Goal: Task Accomplishment & Management: Complete application form

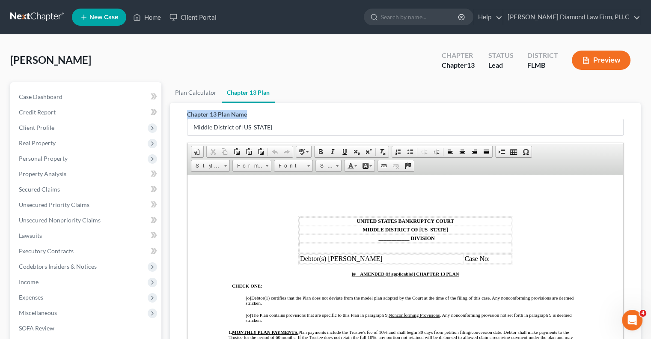
drag, startPoint x: 426, startPoint y: 107, endPoint x: 411, endPoint y: 88, distance: 23.2
click at [411, 88] on ui-view "Plan Calculator Chapter 13 Plan Chapter 13 Plan Name Middle District of Florida…" at bounding box center [405, 266] width 471 height 368
click at [411, 101] on ul "Plan Calculator Chapter 13 Plan" at bounding box center [405, 92] width 471 height 21
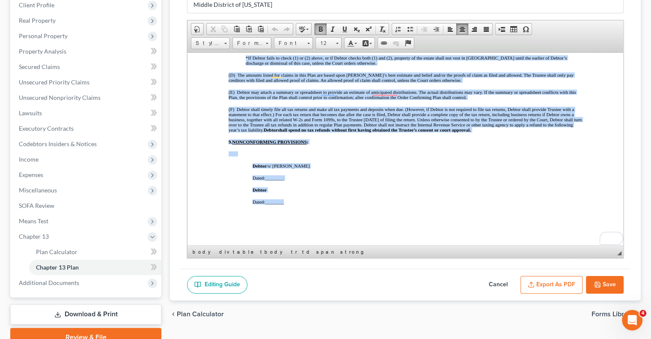
scroll to position [162, 0]
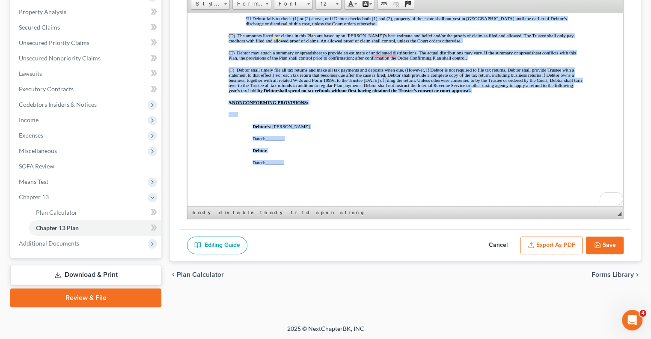
drag, startPoint x: 283, startPoint y: 57, endPoint x: 336, endPoint y: 184, distance: 138.3
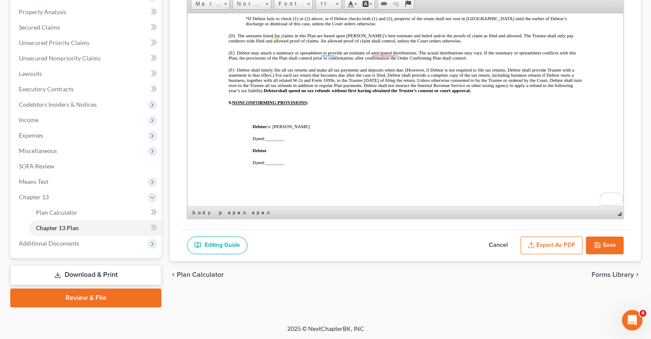
click at [542, 247] on button "Export as PDF" at bounding box center [552, 245] width 62 height 18
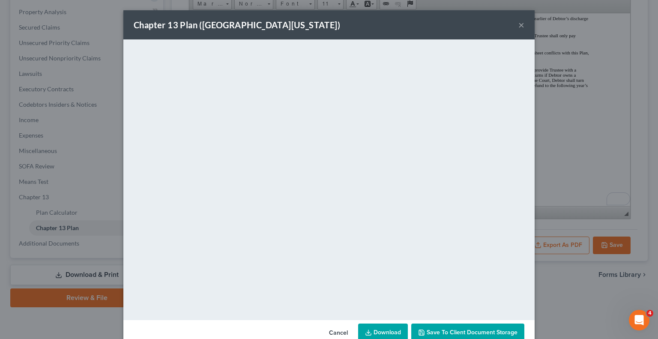
click at [518, 22] on button "×" at bounding box center [521, 25] width 6 height 10
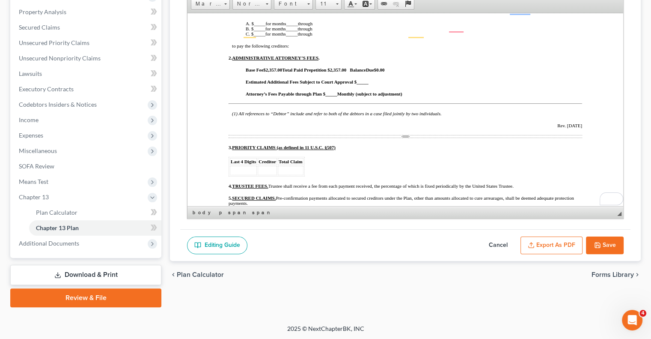
scroll to position [139, 0]
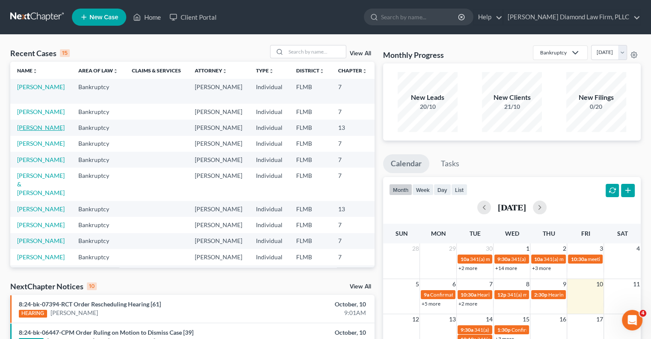
click at [27, 131] on link "[PERSON_NAME]" at bounding box center [41, 127] width 48 height 7
select select "8"
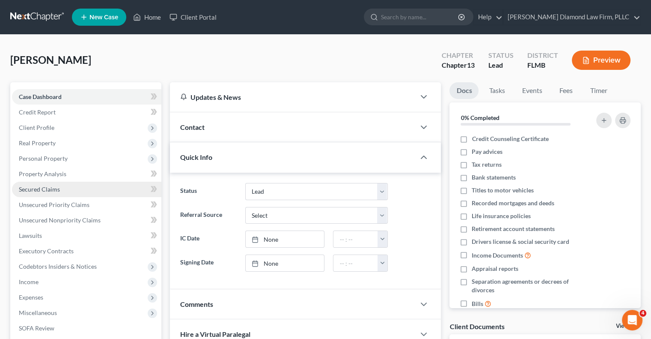
click at [55, 191] on span "Secured Claims" at bounding box center [39, 188] width 41 height 7
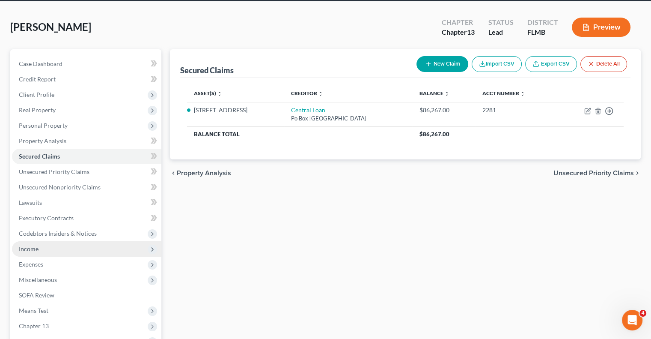
scroll to position [86, 0]
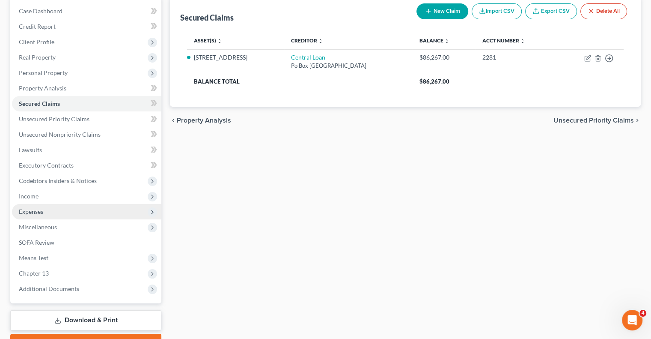
click at [51, 213] on span "Expenses" at bounding box center [86, 211] width 149 height 15
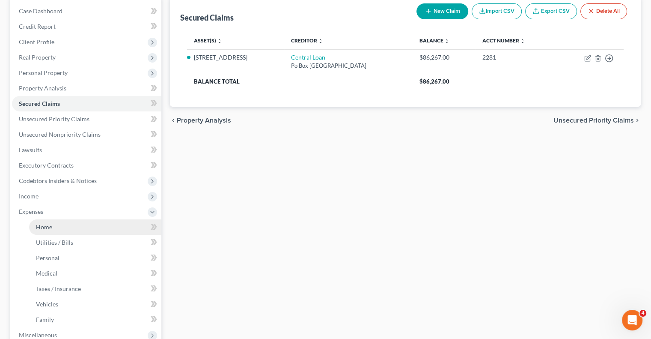
click at [50, 229] on span "Home" at bounding box center [44, 226] width 16 height 7
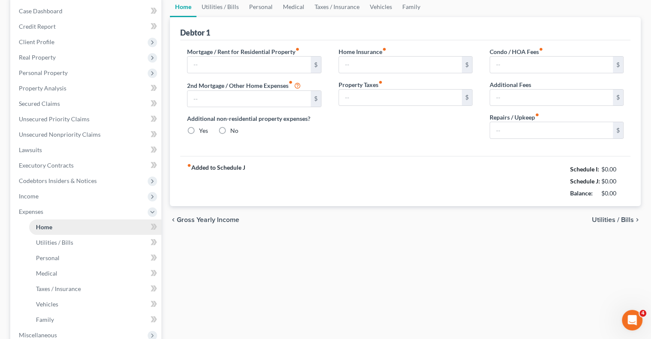
type input "1,886.49"
type input "0.00"
radio input "true"
type input "0.00"
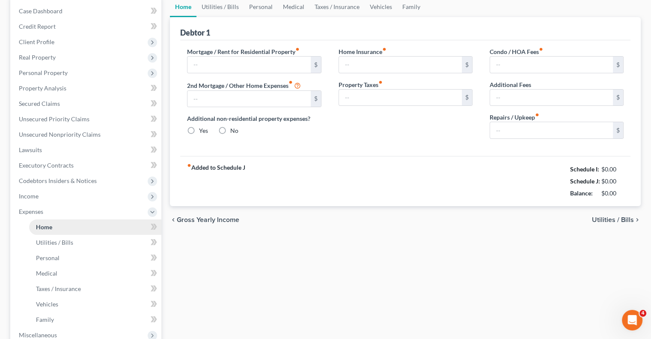
type input "0.00"
type input "300.00"
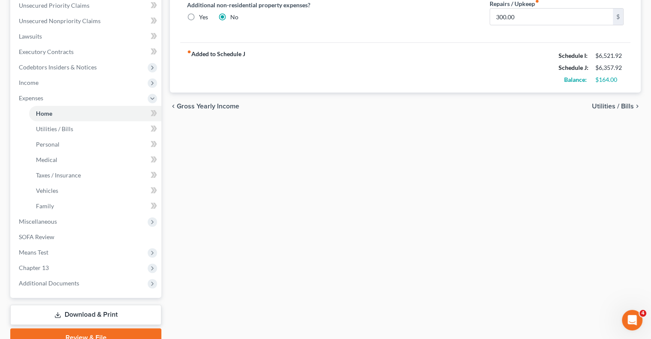
scroll to position [214, 0]
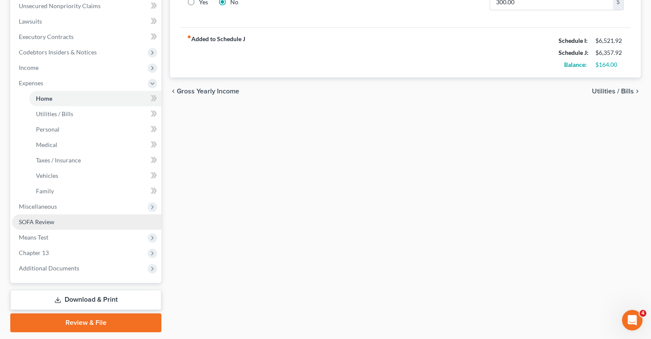
click at [46, 223] on span "SOFA Review" at bounding box center [37, 221] width 36 height 7
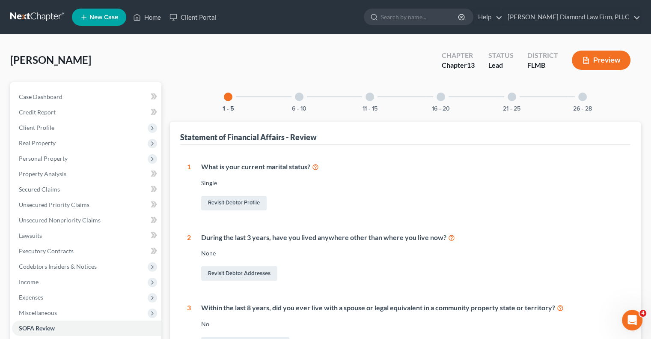
click at [301, 98] on div at bounding box center [299, 96] width 9 height 9
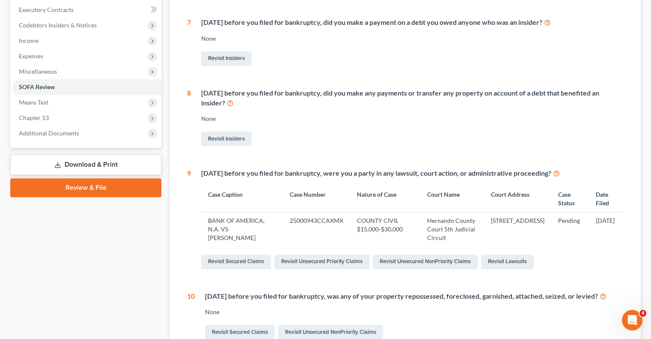
scroll to position [333, 0]
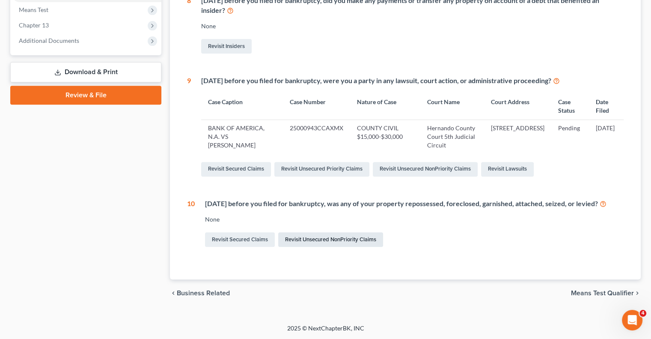
click at [319, 243] on link "Revisit Unsecured NonPriority Claims" at bounding box center [330, 239] width 105 height 15
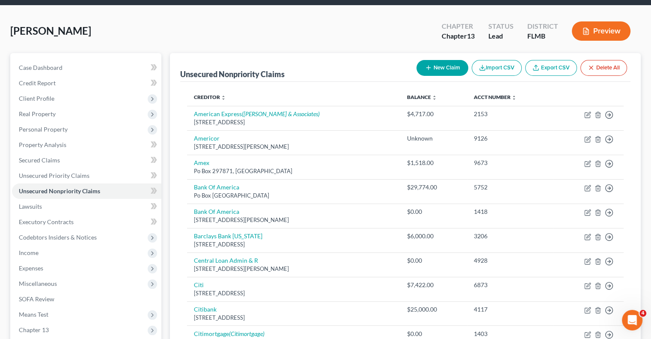
scroll to position [86, 0]
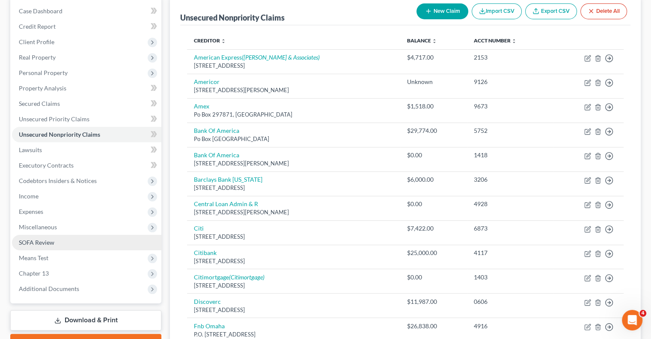
click at [48, 246] on link "SOFA Review" at bounding box center [86, 242] width 149 height 15
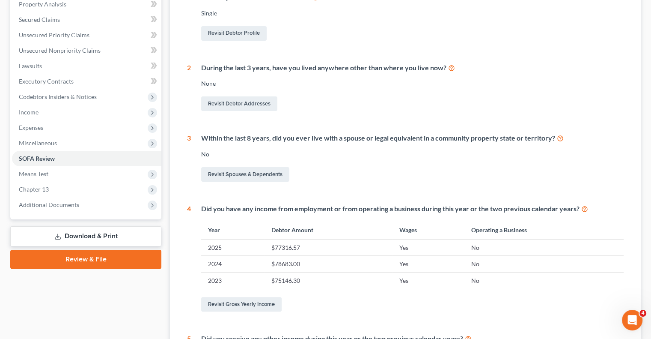
scroll to position [21, 0]
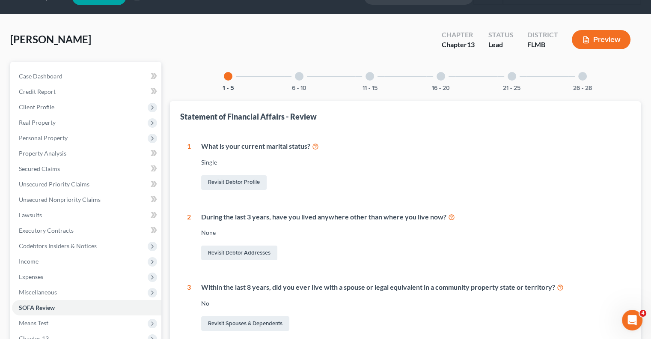
click at [300, 79] on div at bounding box center [299, 76] width 9 height 9
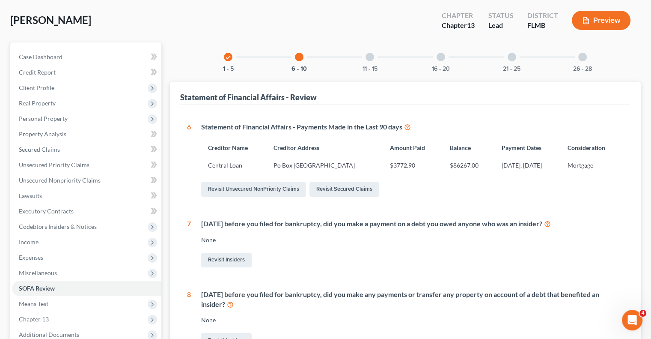
scroll to position [0, 0]
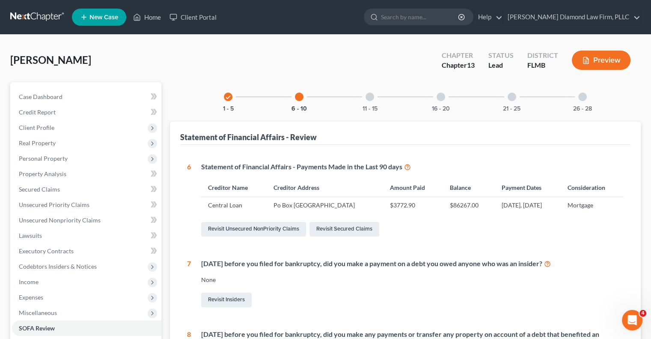
click at [373, 97] on div at bounding box center [370, 96] width 9 height 9
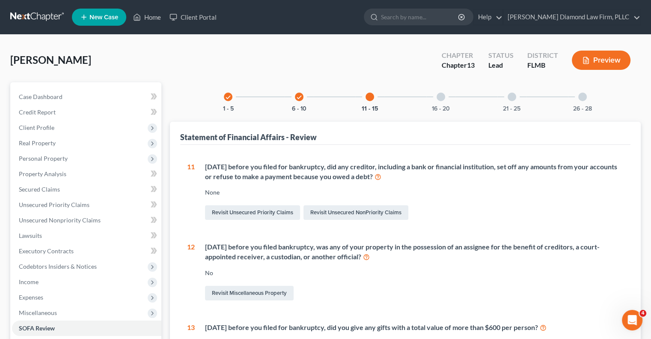
click at [444, 97] on div at bounding box center [441, 96] width 9 height 9
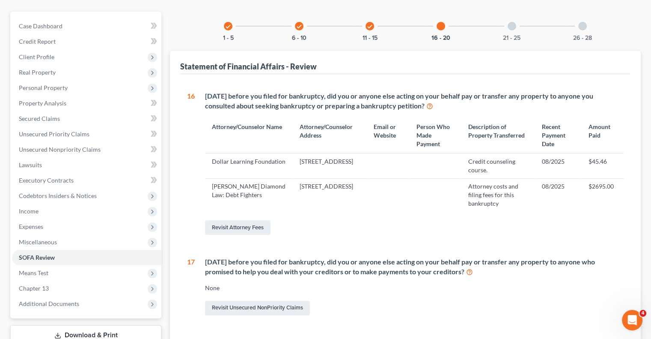
scroll to position [86, 0]
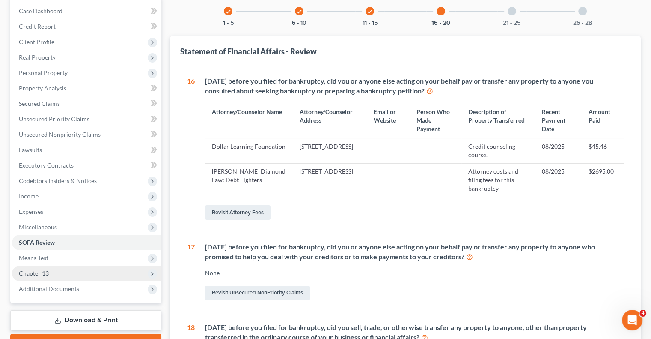
click at [36, 277] on span "Chapter 13" at bounding box center [86, 272] width 149 height 15
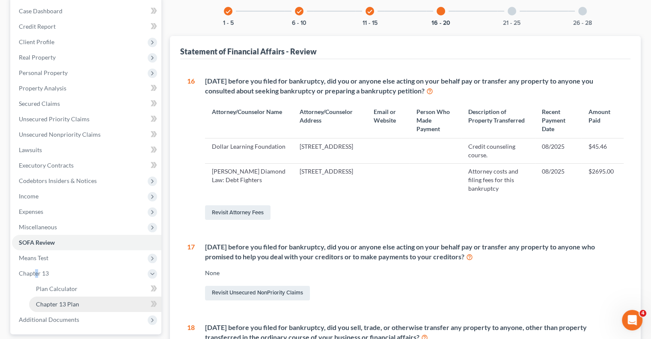
click at [77, 309] on link "Chapter 13 Plan" at bounding box center [95, 303] width 132 height 15
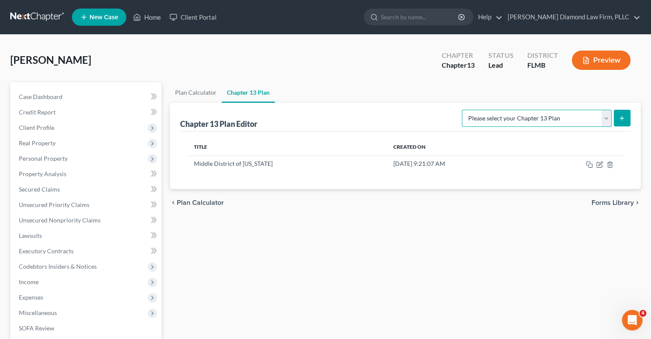
click at [607, 117] on select "Please select your Chapter 13 Plan Middle District of Florida Middle District o…" at bounding box center [537, 118] width 150 height 17
select select "2"
click at [472, 110] on select "Please select your Chapter 13 Plan Middle District of Florida Middle District o…" at bounding box center [537, 118] width 150 height 17
click at [596, 116] on select "Please select your Chapter 13 Plan Middle District of Florida Middle District o…" at bounding box center [537, 118] width 150 height 17
click at [472, 110] on select "Please select your Chapter 13 Plan Middle District of Florida Middle District o…" at bounding box center [537, 118] width 150 height 17
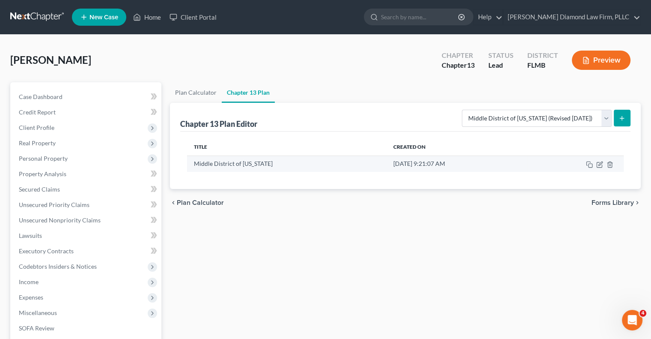
click at [565, 166] on td at bounding box center [576, 163] width 96 height 16
click at [618, 115] on button "submit" at bounding box center [622, 118] width 17 height 17
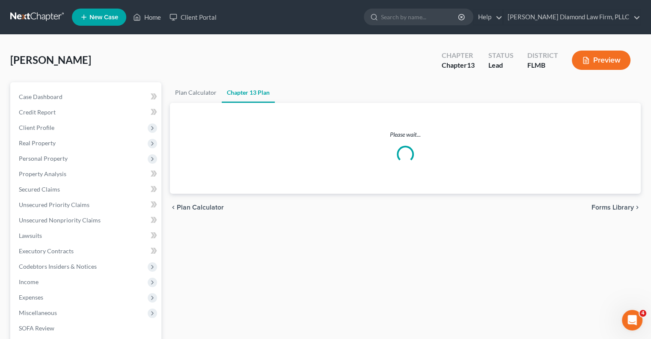
click at [417, 262] on div "Plan Calculator Chapter 13 Plan Please wait... chevron_left Plan Calculator For…" at bounding box center [405, 275] width 479 height 387
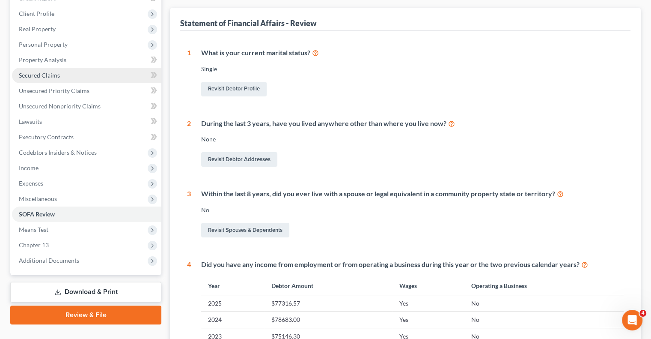
scroll to position [171, 0]
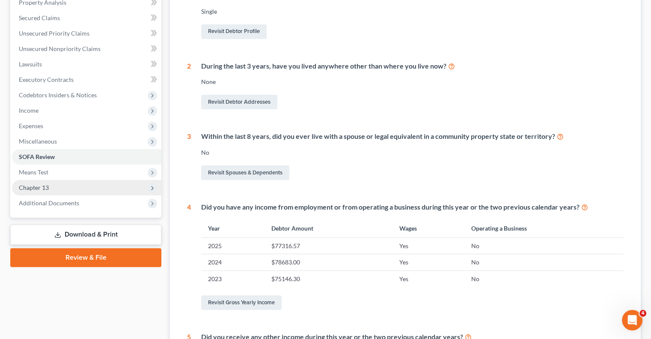
click at [37, 190] on span "Chapter 13" at bounding box center [34, 187] width 30 height 7
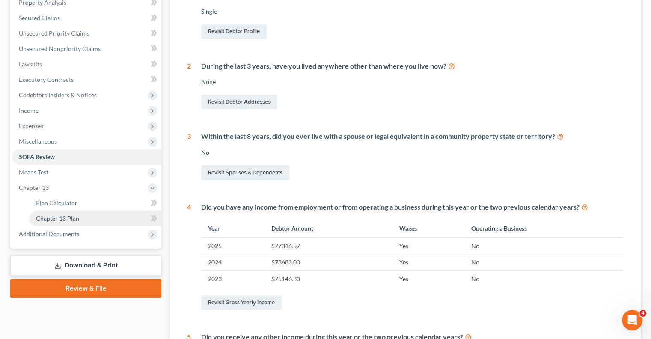
click at [76, 215] on span "Chapter 13 Plan" at bounding box center [57, 217] width 43 height 7
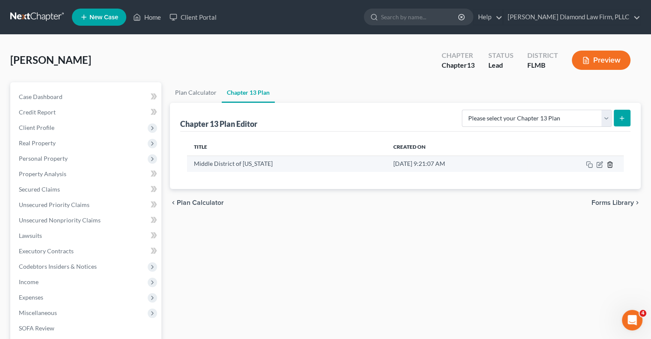
click at [608, 161] on icon "button" at bounding box center [610, 164] width 7 height 7
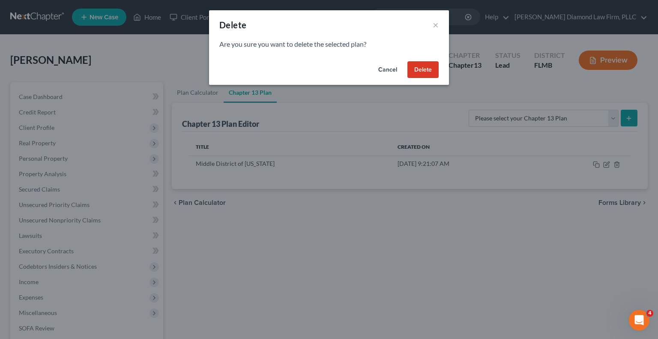
click at [419, 68] on button "Delete" at bounding box center [422, 69] width 31 height 17
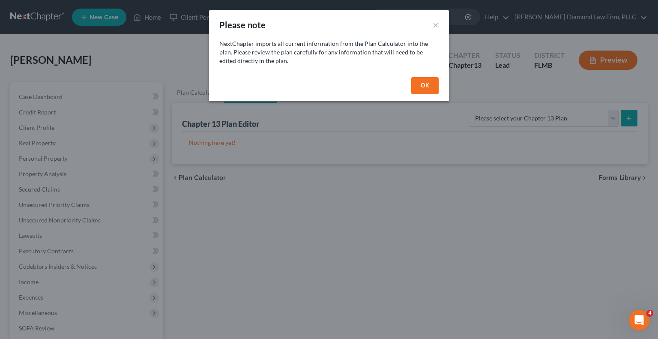
click at [425, 83] on button "OK" at bounding box center [424, 85] width 27 height 17
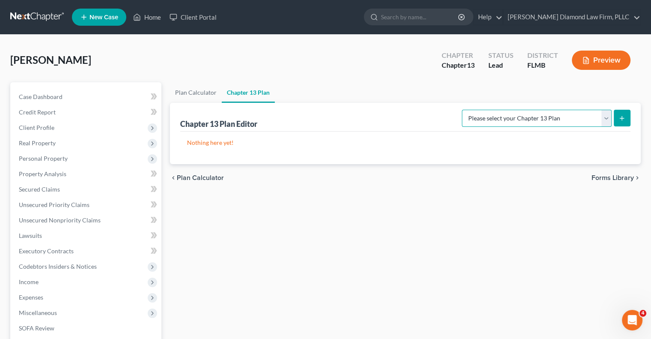
click at [608, 117] on select "Please select your Chapter 13 Plan Middle District of Florida Middle District o…" at bounding box center [537, 118] width 150 height 17
select select "2"
click at [472, 110] on select "Please select your Chapter 13 Plan Middle District of Florida Middle District o…" at bounding box center [537, 118] width 150 height 17
click at [622, 118] on icon "submit" at bounding box center [622, 118] width 7 height 7
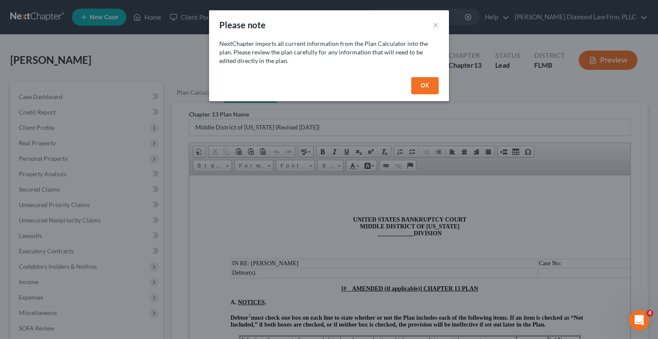
click at [433, 80] on button "OK" at bounding box center [424, 85] width 27 height 17
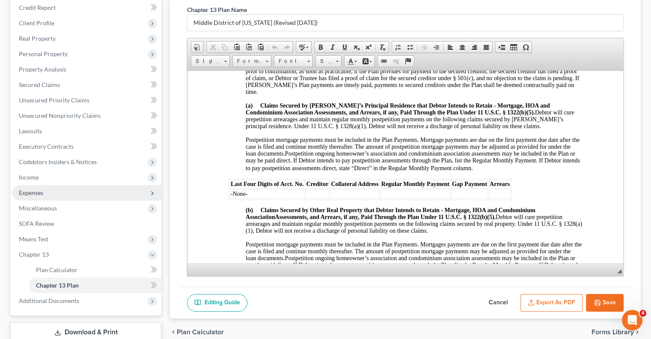
scroll to position [86, 0]
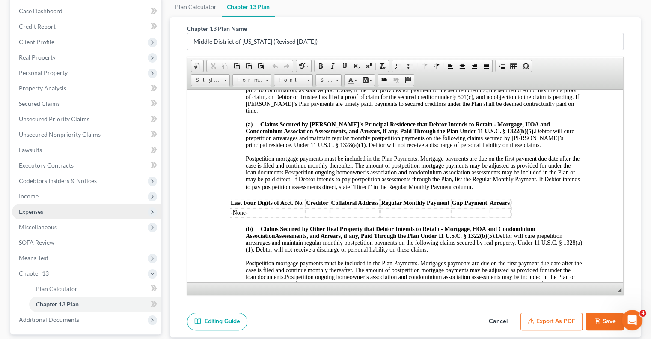
click at [86, 208] on span "Expenses" at bounding box center [86, 211] width 149 height 15
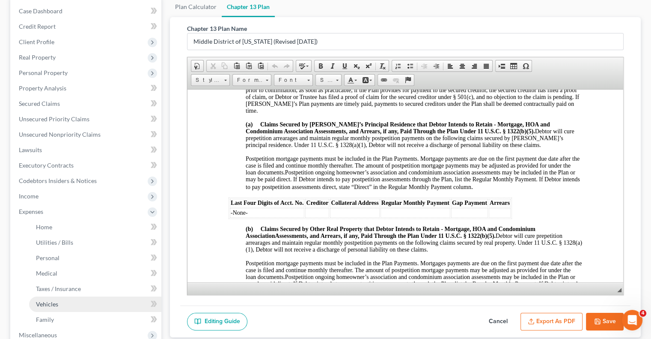
click at [54, 308] on link "Vehicles" at bounding box center [95, 303] width 132 height 15
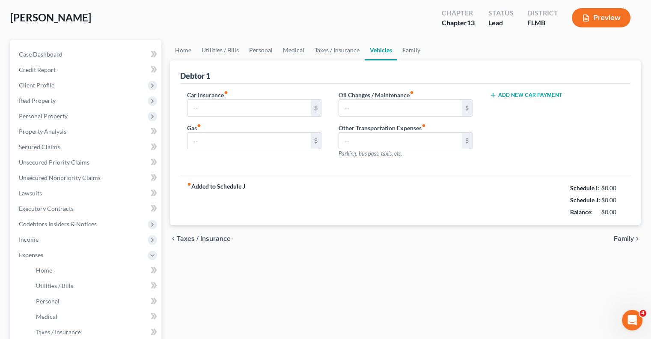
type input "150.00"
type input "400.00"
type input "500.00"
type input "0.00"
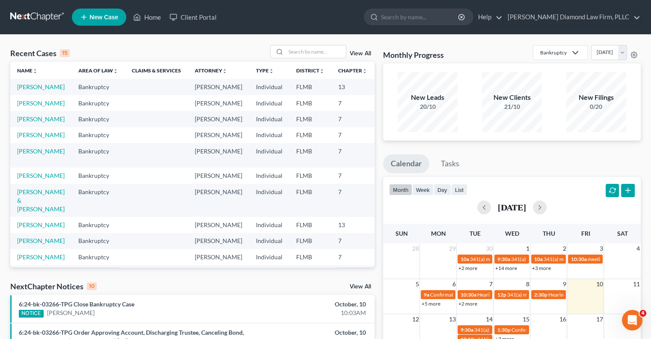
click at [23, 91] on td "[PERSON_NAME]" at bounding box center [40, 87] width 61 height 16
click at [23, 86] on link "[PERSON_NAME]" at bounding box center [41, 86] width 48 height 7
select select "8"
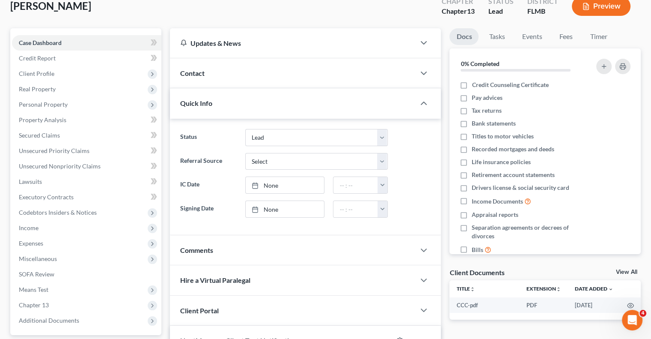
scroll to position [128, 0]
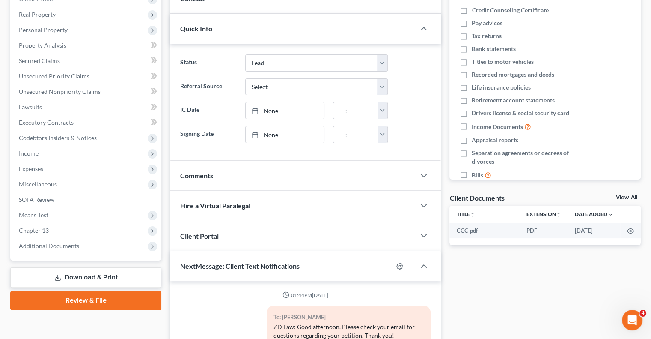
click at [310, 326] on div "ZD Law: Good afternoon. Please check your email for questions regarding your pe…" at bounding box center [349, 330] width 150 height 17
click at [311, 330] on div "ZD Law: Good afternoon. Please check your email for questions regarding your pe…" at bounding box center [349, 330] width 150 height 17
click at [38, 171] on span "Expenses" at bounding box center [31, 168] width 24 height 7
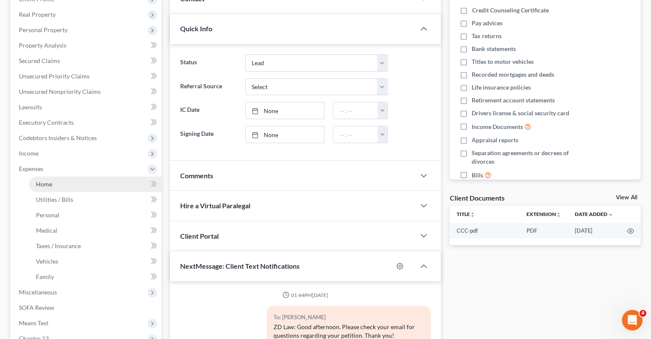
click at [45, 185] on span "Home" at bounding box center [44, 183] width 16 height 7
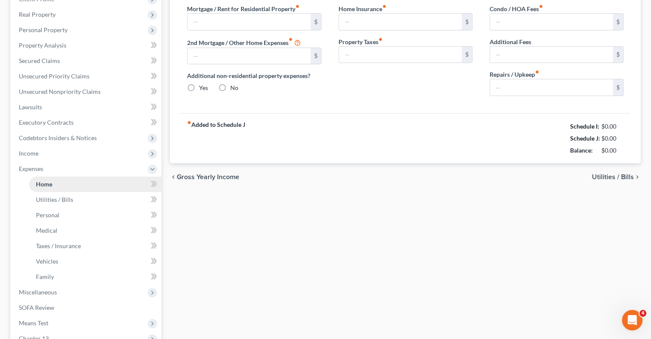
type input "1,886.49"
type input "0.00"
radio input "true"
type input "0.00"
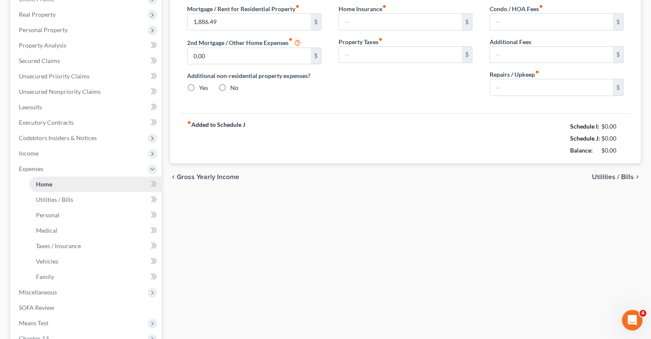
type input "0.00"
type input "300.00"
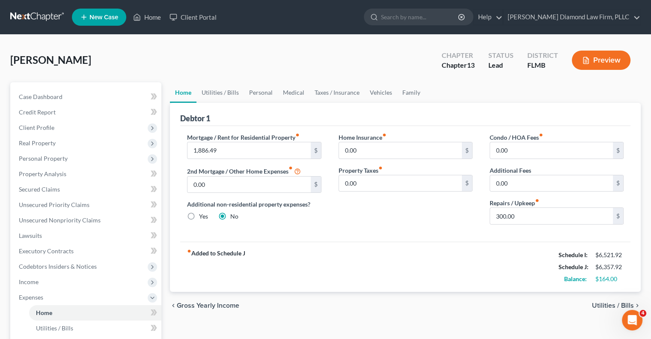
scroll to position [86, 0]
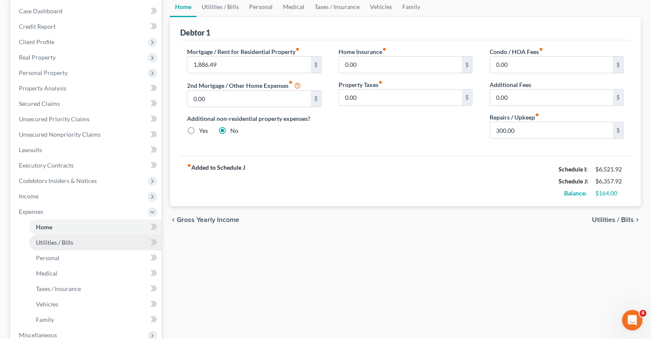
click at [48, 241] on span "Utilities / Bills" at bounding box center [54, 241] width 37 height 7
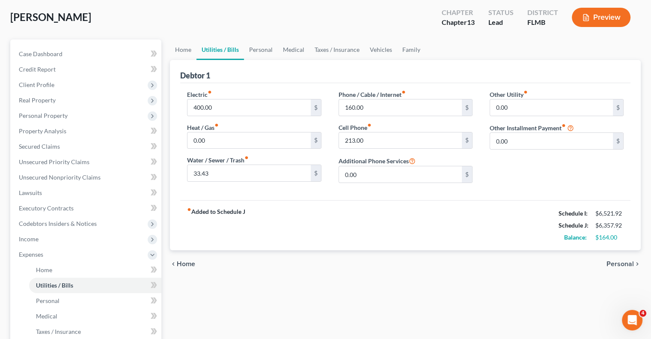
scroll to position [86, 0]
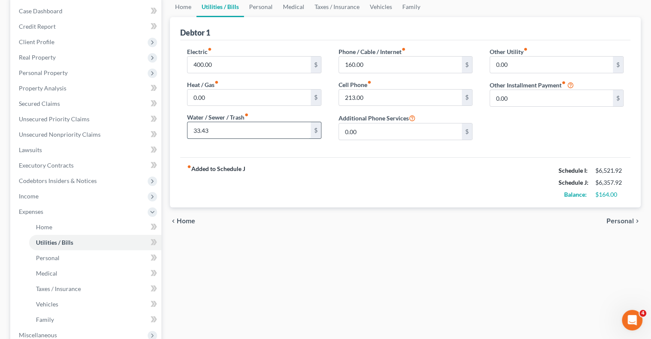
click at [197, 129] on input "33.43" at bounding box center [249, 130] width 123 height 16
type input "40.00"
click at [60, 258] on link "Personal" at bounding box center [95, 257] width 132 height 15
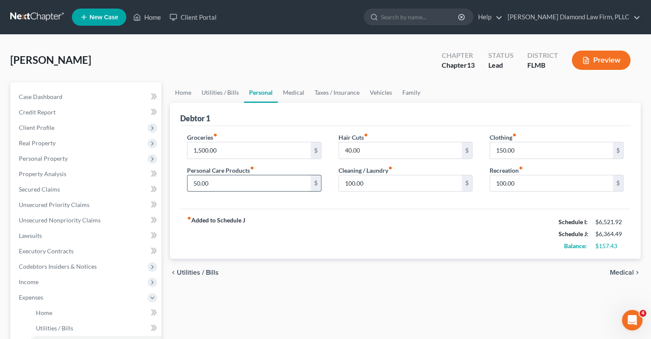
click at [197, 183] on input "50.00" at bounding box center [249, 183] width 123 height 16
click at [265, 185] on input "50.00" at bounding box center [249, 183] width 123 height 16
click at [266, 205] on div "Groceries fiber_manual_record 1,500.00 $ Personal Care Products fiber_manual_re…" at bounding box center [405, 167] width 450 height 83
click at [249, 183] on input "55" at bounding box center [249, 183] width 123 height 16
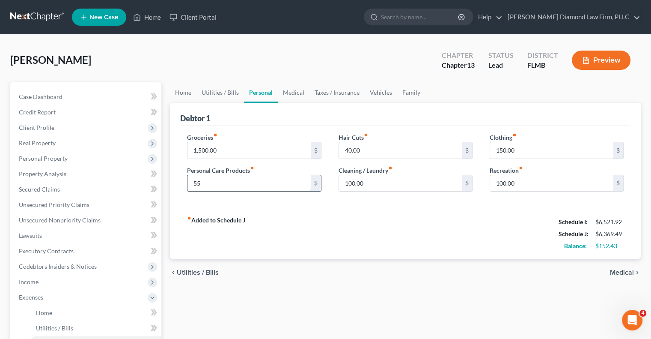
click at [249, 183] on input "55" at bounding box center [249, 183] width 123 height 16
type input "55.00"
click at [266, 244] on div "fiber_manual_record Added to Schedule J Schedule I: $6,521.92 Schedule J: $6,36…" at bounding box center [405, 233] width 450 height 50
click at [351, 150] on input "40.00" at bounding box center [400, 150] width 123 height 16
type input "45.00"
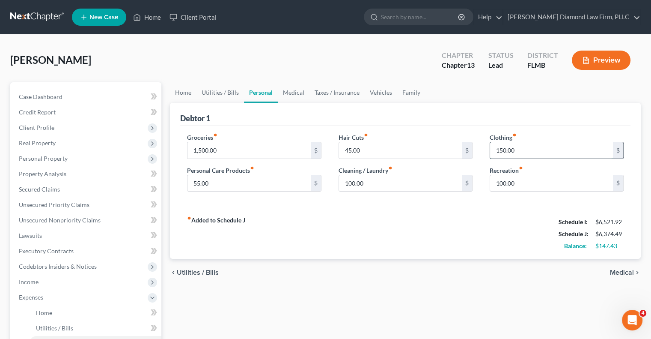
click at [505, 148] on input "150.00" at bounding box center [551, 150] width 123 height 16
type input "150.00"
click at [505, 184] on input "100.00" at bounding box center [551, 183] width 123 height 16
click at [506, 185] on input "100.00" at bounding box center [551, 183] width 123 height 16
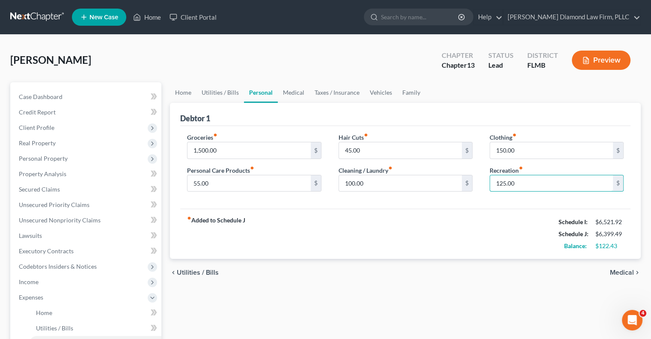
type input "125.00"
click at [493, 252] on div "fiber_manual_record Added to Schedule J Schedule I: $6,521.92 Schedule J: $6,39…" at bounding box center [405, 233] width 450 height 50
click at [39, 309] on span "Home" at bounding box center [44, 312] width 16 height 7
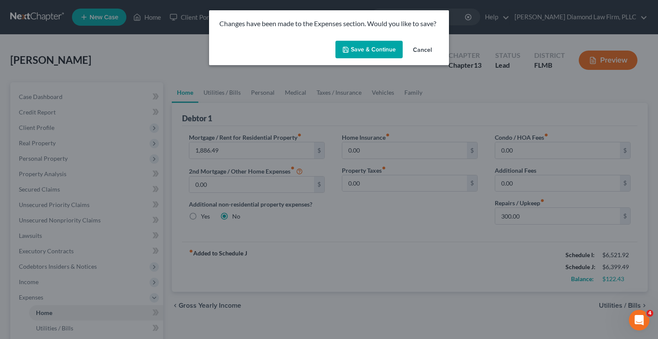
click at [373, 48] on button "Save & Continue" at bounding box center [368, 50] width 67 height 18
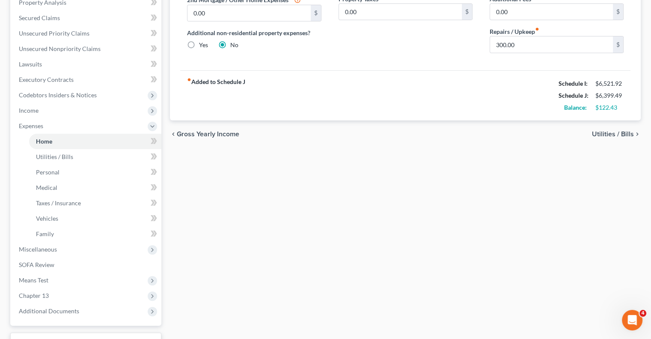
scroll to position [239, 0]
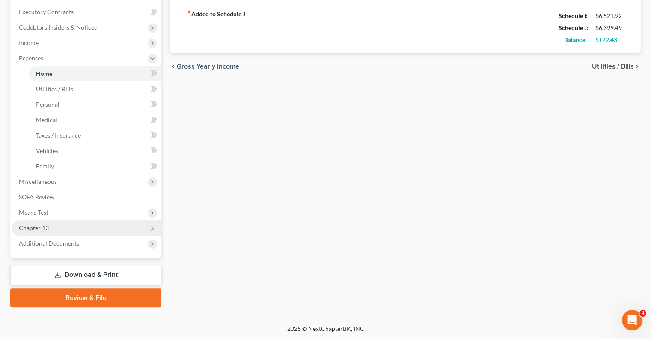
click at [24, 227] on span "Chapter 13" at bounding box center [34, 227] width 30 height 7
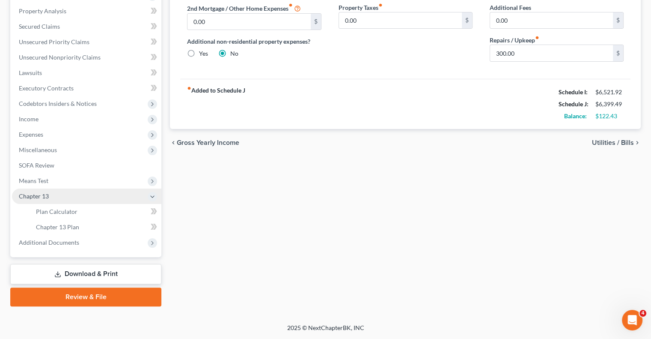
scroll to position [162, 0]
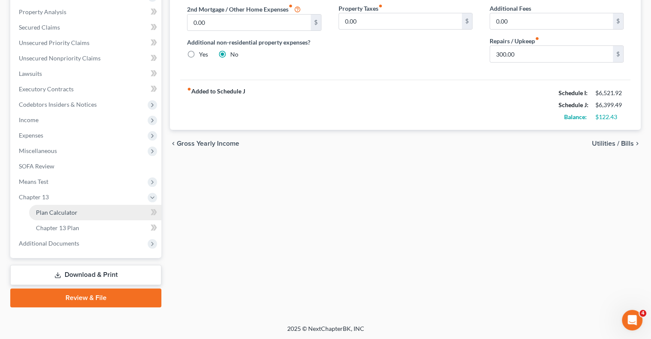
click at [54, 213] on span "Plan Calculator" at bounding box center [57, 211] width 42 height 7
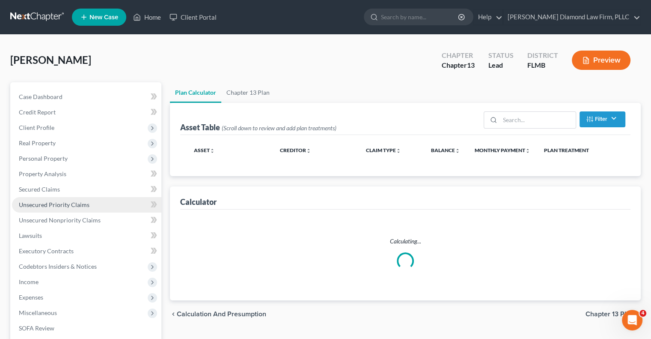
select select "59"
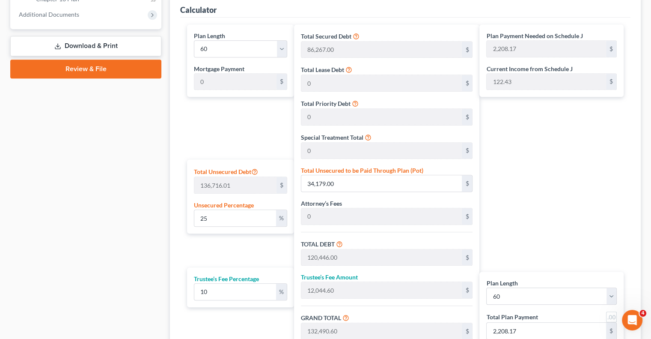
scroll to position [385, 0]
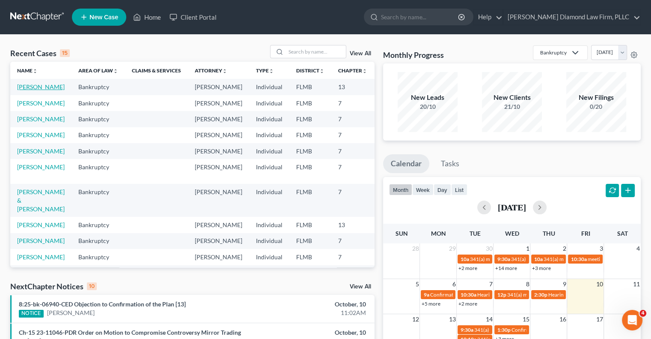
click at [25, 90] on link "[PERSON_NAME]" at bounding box center [41, 86] width 48 height 7
select select "8"
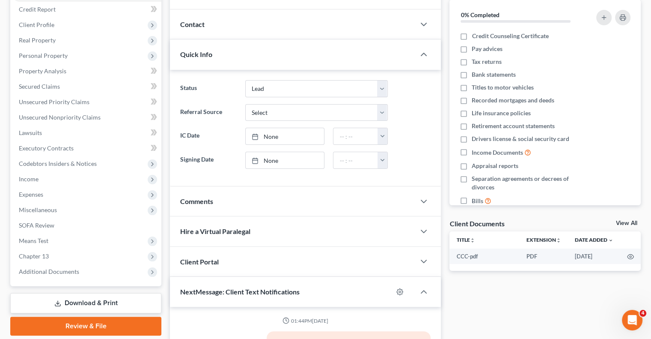
scroll to position [128, 0]
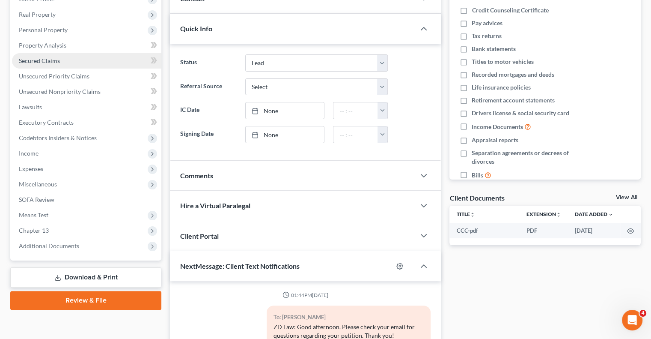
click at [68, 60] on link "Secured Claims" at bounding box center [86, 60] width 149 height 15
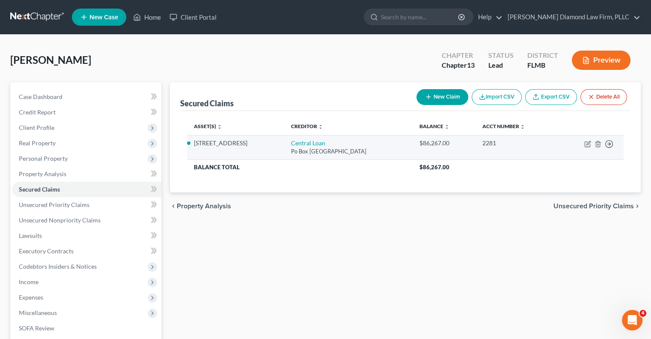
click at [497, 142] on div "2281" at bounding box center [516, 143] width 68 height 9
drag, startPoint x: 497, startPoint y: 143, endPoint x: 483, endPoint y: 136, distance: 14.7
click at [483, 136] on td "2281" at bounding box center [516, 147] width 81 height 24
copy div "2281"
click at [251, 144] on li "[STREET_ADDRESS]" at bounding box center [235, 143] width 83 height 9
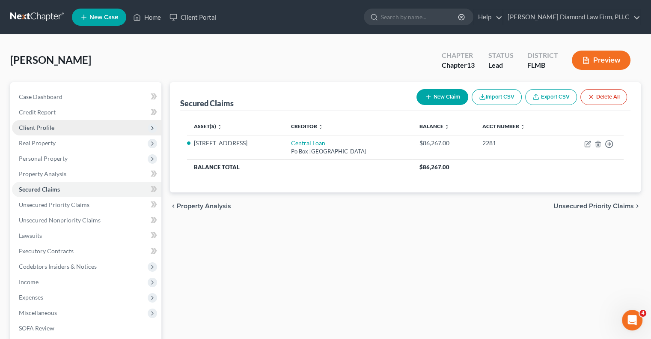
click at [45, 128] on span "Client Profile" at bounding box center [37, 127] width 36 height 7
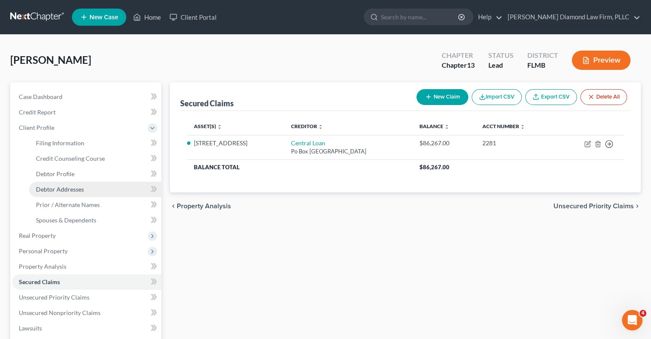
click at [40, 190] on span "Debtor Addresses" at bounding box center [60, 188] width 48 height 7
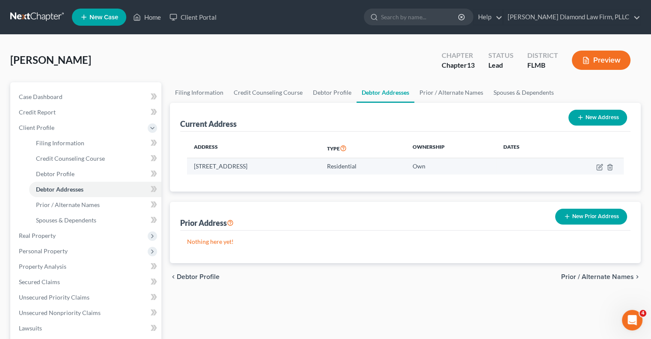
click at [313, 164] on td "[STREET_ADDRESS]" at bounding box center [253, 166] width 133 height 16
drag, startPoint x: 311, startPoint y: 165, endPoint x: 208, endPoint y: 181, distance: 103.9
click at [209, 180] on div "Address Type Ownership Dates [STREET_ADDRESS] Residential Own" at bounding box center [405, 161] width 450 height 60
drag, startPoint x: 222, startPoint y: 177, endPoint x: 224, endPoint y: 202, distance: 25.3
click at [222, 178] on div "Address Type Ownership Dates [STREET_ADDRESS] Residential Own" at bounding box center [405, 161] width 450 height 60
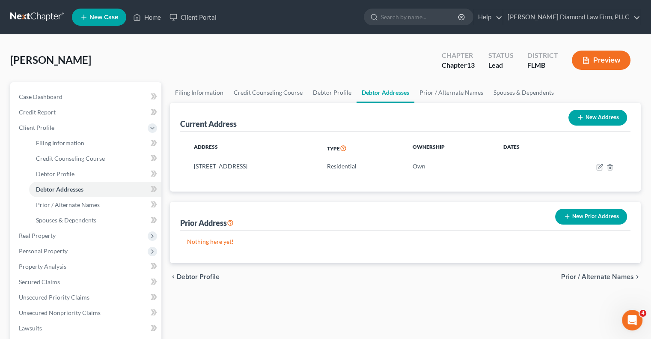
click at [191, 179] on div "Address Type Ownership Dates [STREET_ADDRESS] Residential Own" at bounding box center [405, 161] width 450 height 60
click at [310, 164] on td "[STREET_ADDRESS]" at bounding box center [253, 166] width 133 height 16
drag, startPoint x: 308, startPoint y: 164, endPoint x: 193, endPoint y: 174, distance: 116.0
click at [193, 172] on td "2343 Ardenwood Dr, Springfield, FL 34609" at bounding box center [253, 166] width 133 height 16
copy td "2343 Ardenwood Dr, Springfield, FL 34609"
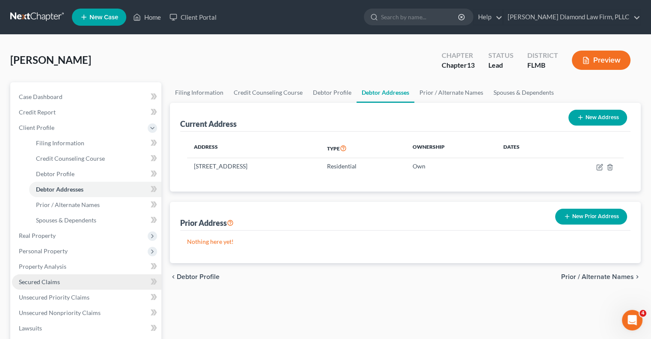
click at [60, 281] on link "Secured Claims" at bounding box center [86, 281] width 149 height 15
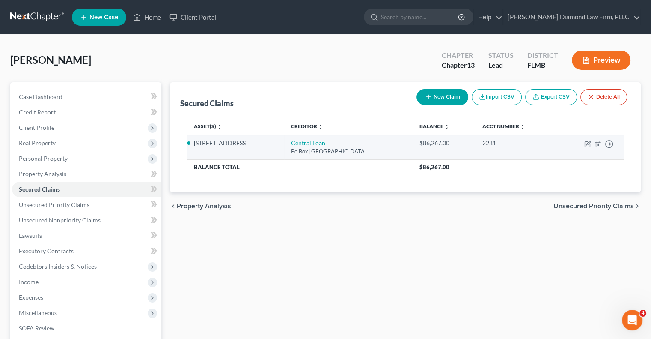
drag, startPoint x: 288, startPoint y: 145, endPoint x: 281, endPoint y: 146, distance: 6.9
click at [281, 146] on td "2343 Ardenwood Dr" at bounding box center [235, 147] width 97 height 24
drag, startPoint x: 329, startPoint y: 140, endPoint x: 288, endPoint y: 145, distance: 41.8
click at [288, 144] on td "Central Loan Po Box 77404, Ewing, NJ 08628" at bounding box center [348, 147] width 128 height 24
copy link "Central Loan"
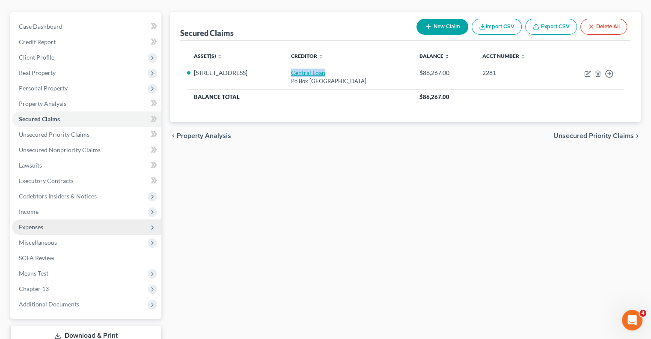
scroll to position [86, 0]
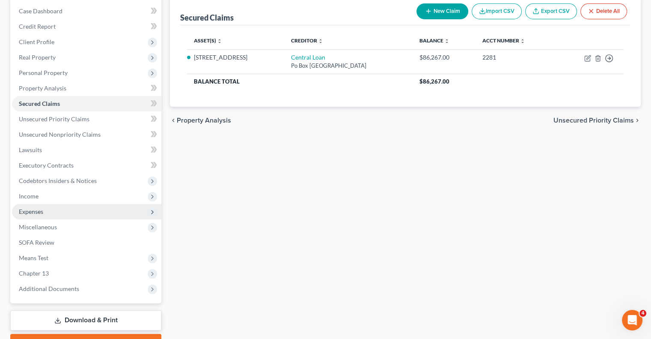
click at [70, 210] on span "Expenses" at bounding box center [86, 211] width 149 height 15
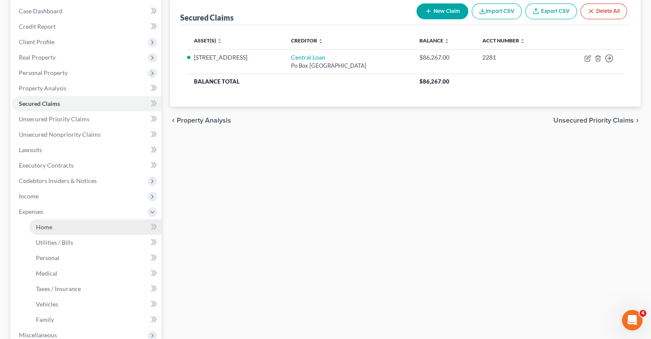
click at [67, 229] on link "Home" at bounding box center [95, 226] width 132 height 15
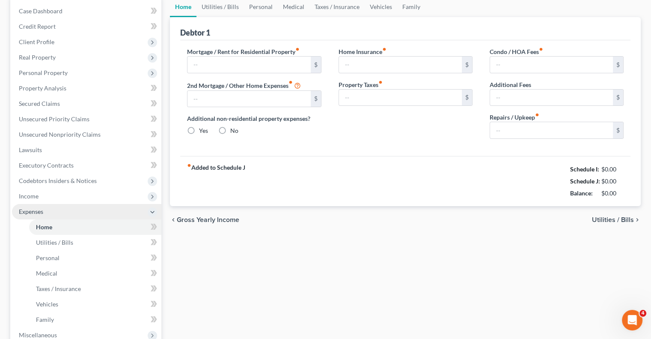
type input "1,886.49"
type input "0.00"
radio input "true"
type input "0.00"
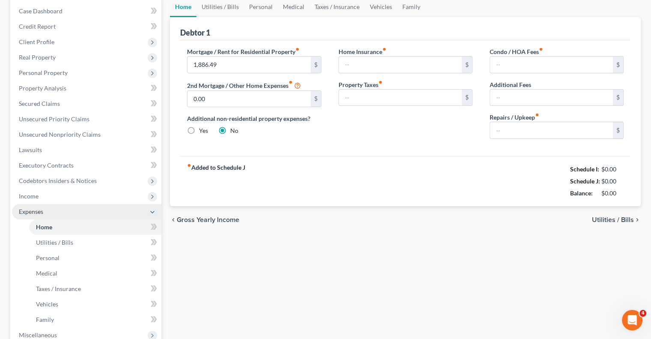
type input "0.00"
type input "300.00"
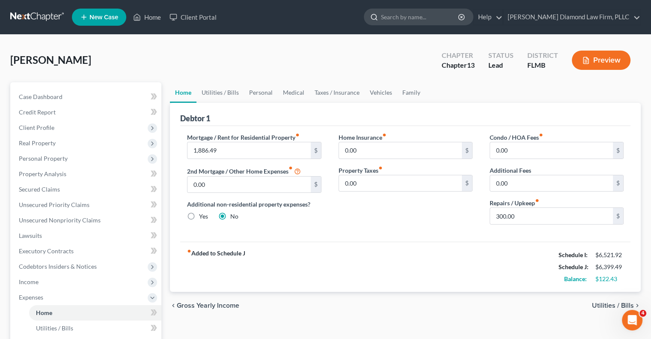
click at [425, 13] on input "search" at bounding box center [420, 17] width 78 height 16
click at [441, 19] on input "Hopewell" at bounding box center [420, 17] width 78 height 16
type input "[PERSON_NAME]"
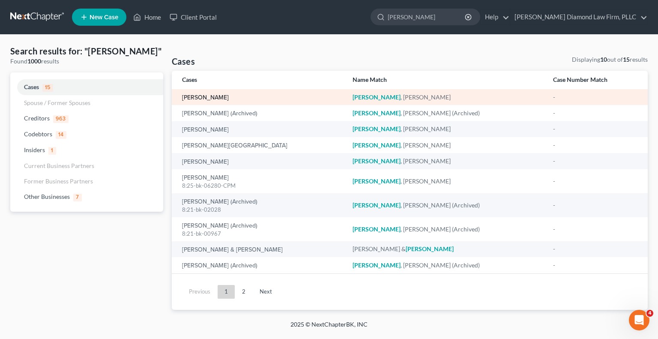
click at [207, 98] on link "[PERSON_NAME]" at bounding box center [205, 98] width 47 height 6
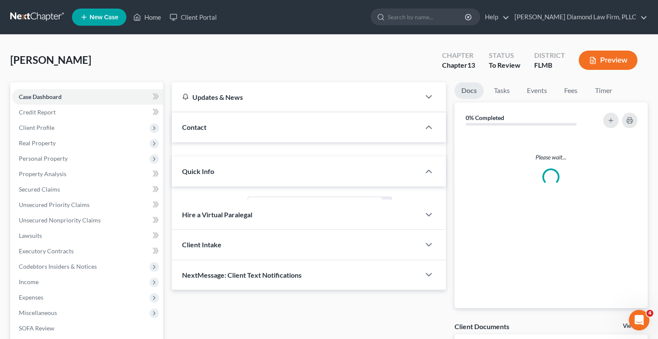
click at [208, 98] on div "Updates & News" at bounding box center [296, 96] width 228 height 9
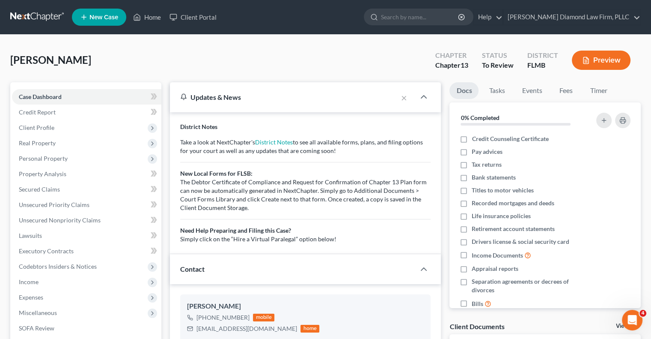
scroll to position [171, 0]
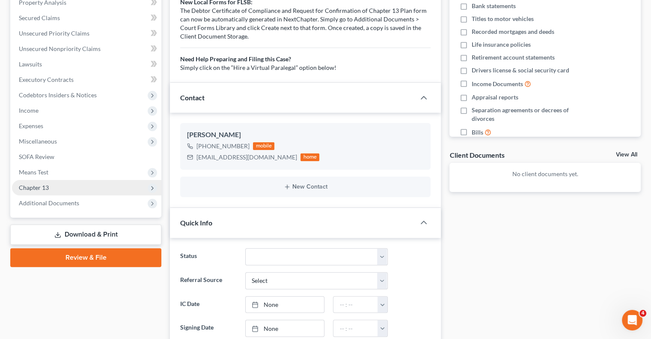
click at [83, 188] on span "Chapter 13" at bounding box center [86, 187] width 149 height 15
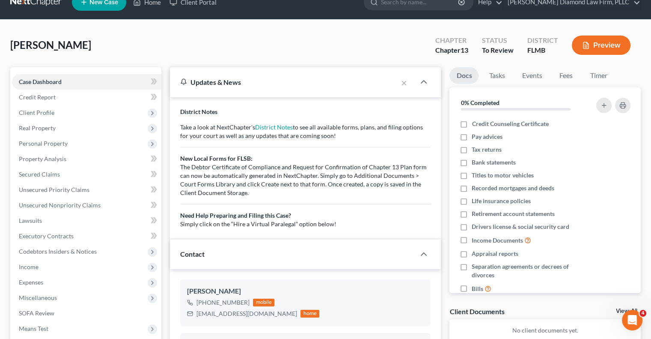
scroll to position [0, 0]
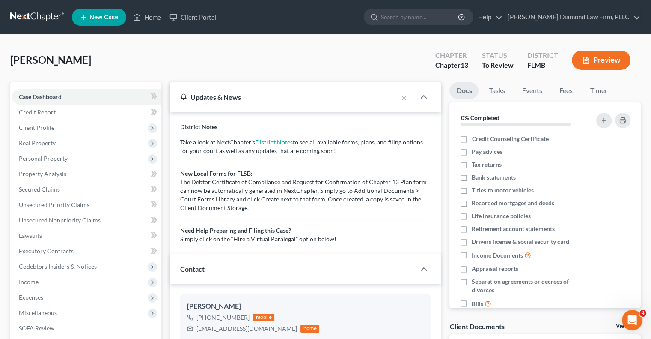
click at [594, 62] on button "Preview" at bounding box center [601, 60] width 59 height 19
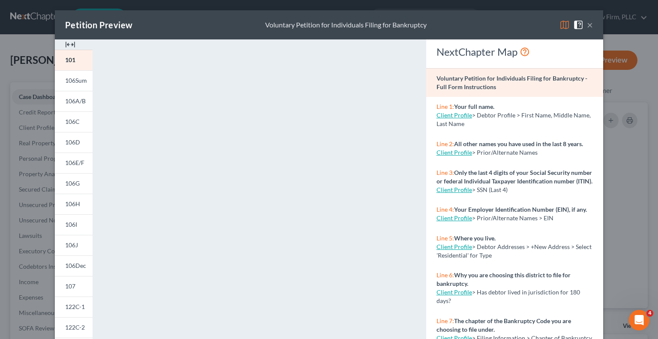
click at [586, 22] on button "×" at bounding box center [589, 25] width 6 height 10
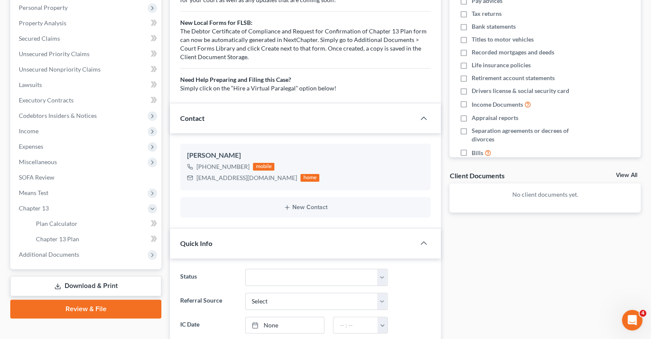
scroll to position [171, 0]
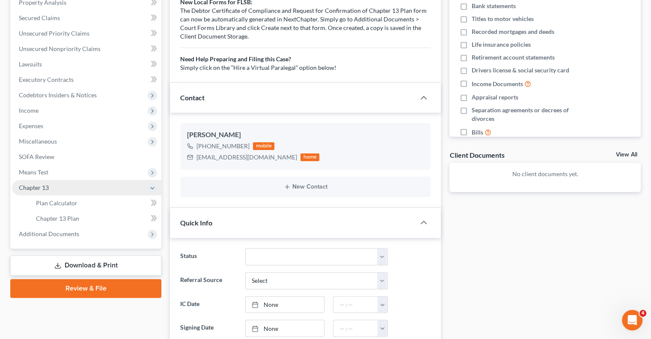
click at [34, 191] on span "Chapter 13" at bounding box center [86, 187] width 149 height 15
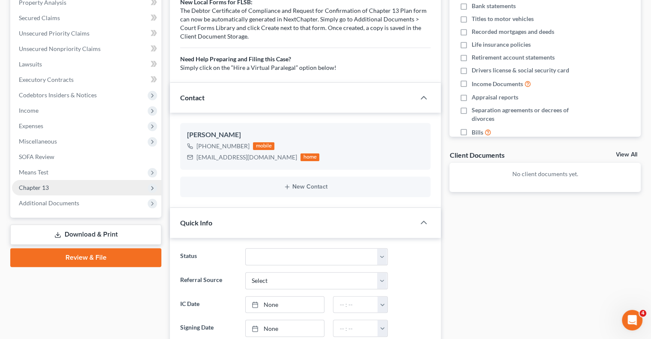
click at [107, 188] on span "Chapter 13" at bounding box center [86, 187] width 149 height 15
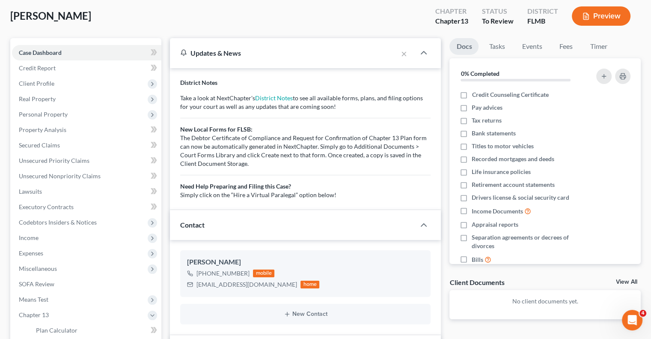
scroll to position [43, 0]
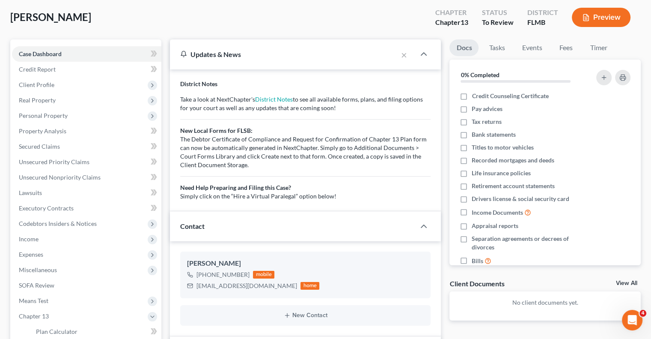
click at [592, 15] on button "Preview" at bounding box center [601, 17] width 59 height 19
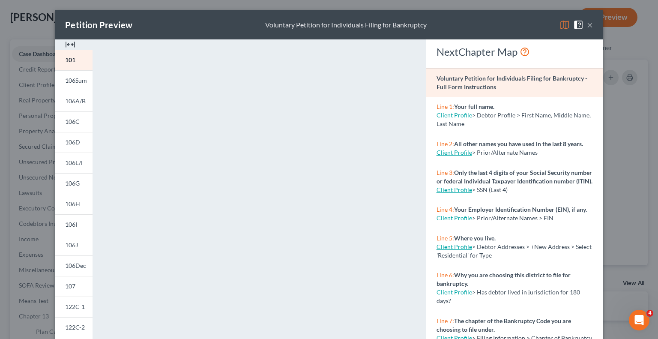
click at [586, 22] on button "×" at bounding box center [589, 25] width 6 height 10
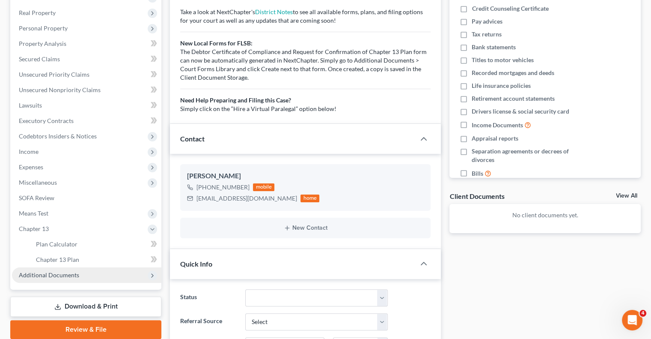
scroll to position [171, 0]
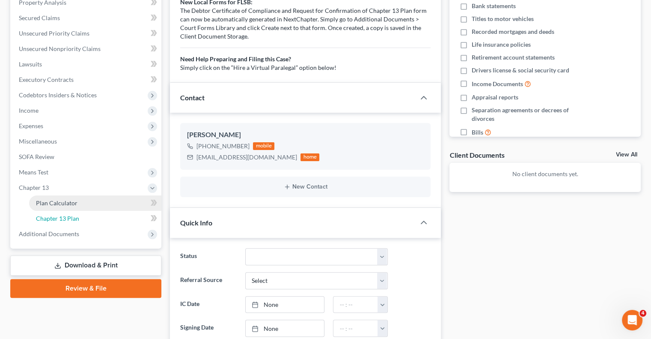
click at [77, 216] on span "Chapter 13 Plan" at bounding box center [57, 217] width 43 height 7
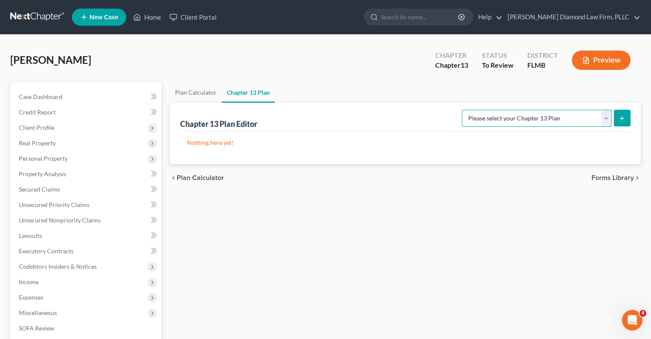
click at [604, 123] on select "Please select your Chapter 13 Plan Middle District of Florida Middle District o…" at bounding box center [537, 118] width 150 height 17
click at [430, 152] on div "Nothing here yet!" at bounding box center [405, 147] width 450 height 33
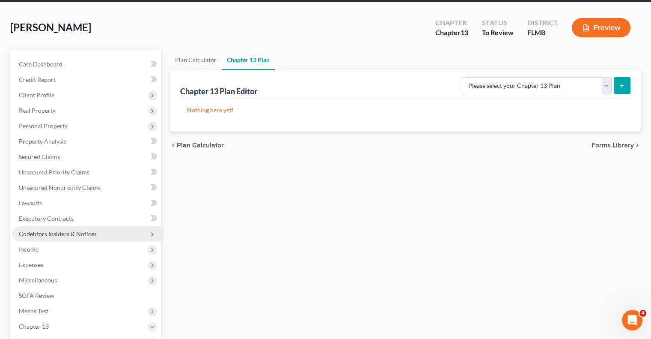
scroll to position [86, 0]
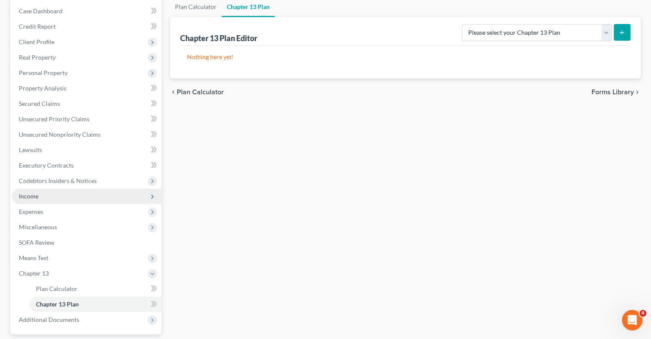
click at [51, 195] on span "Income" at bounding box center [86, 195] width 149 height 15
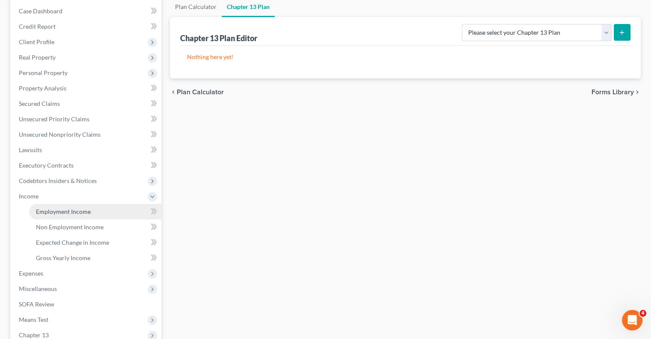
click at [83, 210] on span "Employment Income" at bounding box center [63, 211] width 55 height 7
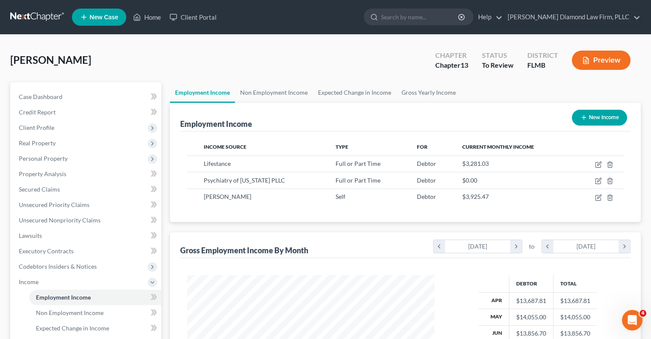
scroll to position [152, 264]
click at [432, 13] on input "search" at bounding box center [420, 17] width 78 height 16
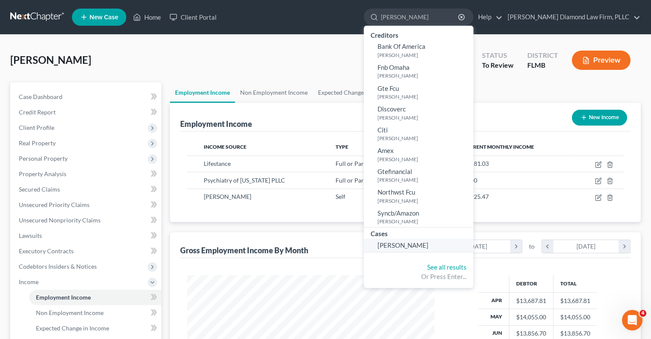
type input "bowen jasper"
click at [429, 241] on span "Bowen, Jasper" at bounding box center [403, 245] width 51 height 8
select select "8"
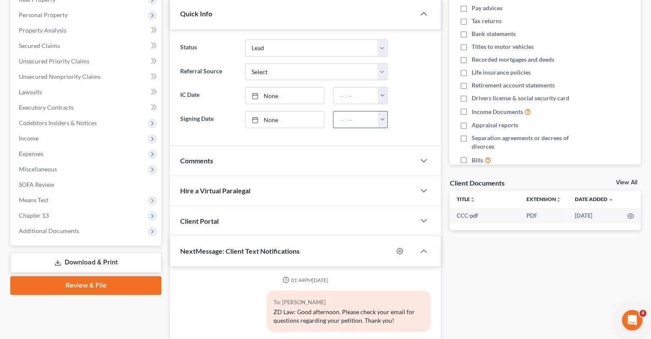
scroll to position [86, 0]
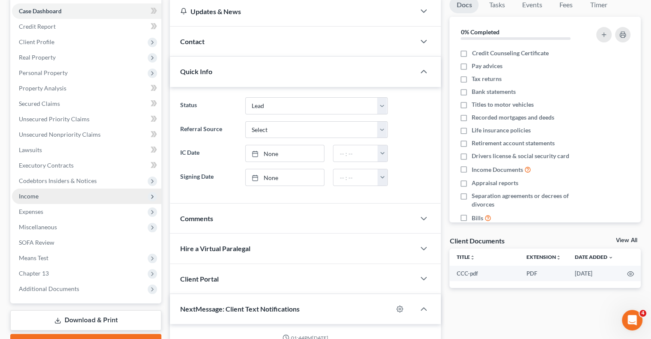
click at [18, 197] on span "Income" at bounding box center [86, 195] width 149 height 15
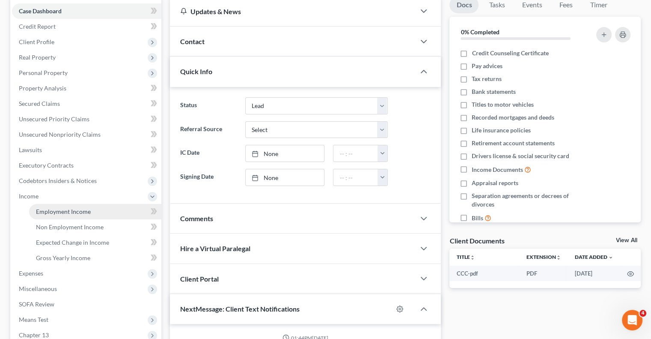
click at [50, 211] on span "Employment Income" at bounding box center [63, 211] width 55 height 7
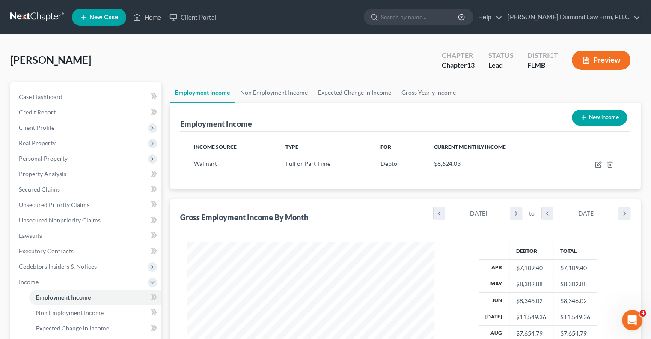
click at [613, 60] on button "Preview" at bounding box center [601, 60] width 59 height 19
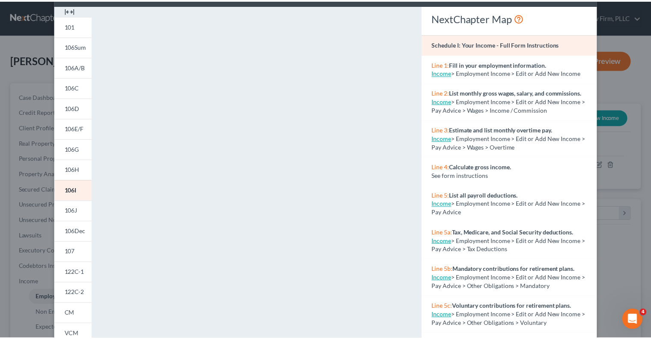
scroll to position [86, 0]
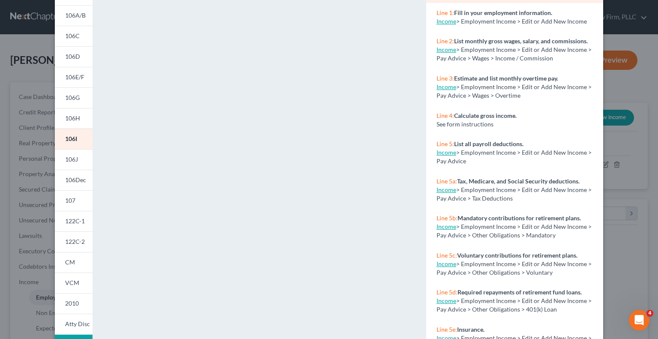
click at [441, 156] on link "Income" at bounding box center [446, 152] width 20 height 7
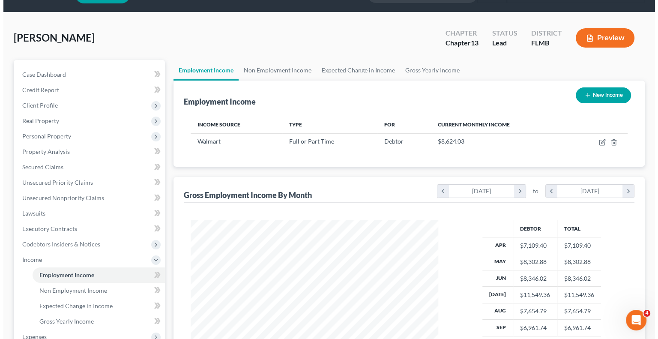
scroll to position [43, 0]
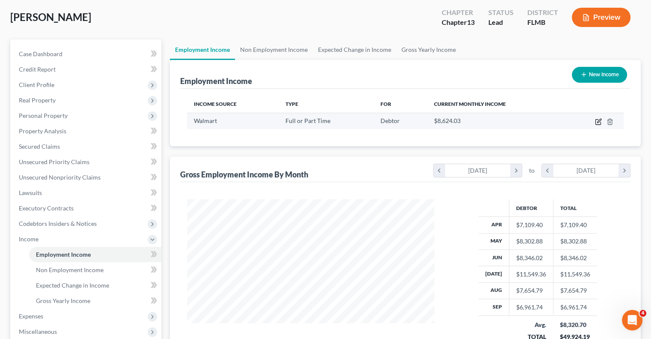
click at [597, 121] on icon "button" at bounding box center [598, 121] width 7 height 7
select select "0"
select select "9"
select select "2"
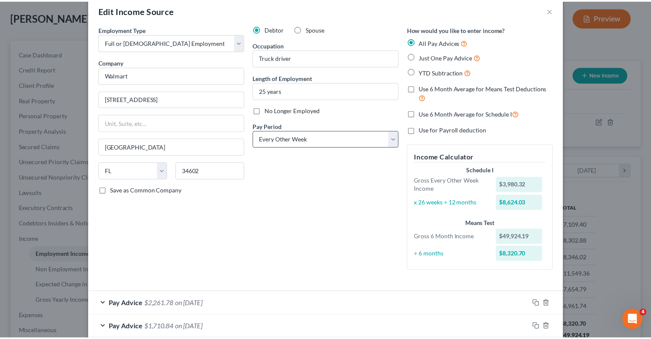
scroll to position [0, 0]
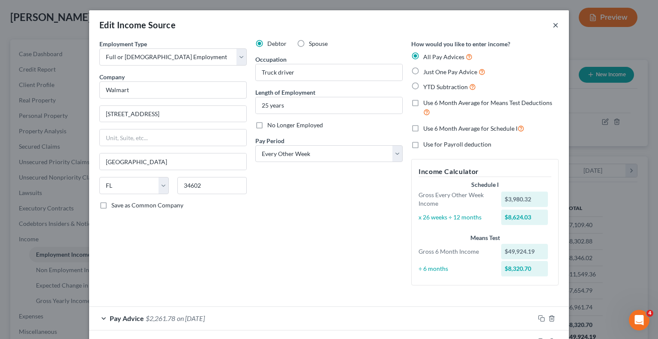
click at [552, 24] on button "×" at bounding box center [555, 25] width 6 height 10
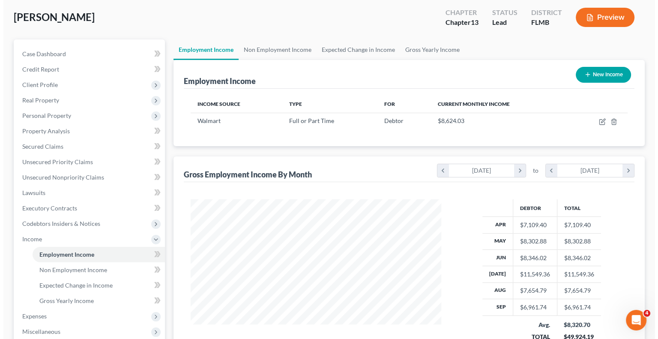
scroll to position [427944, 427832]
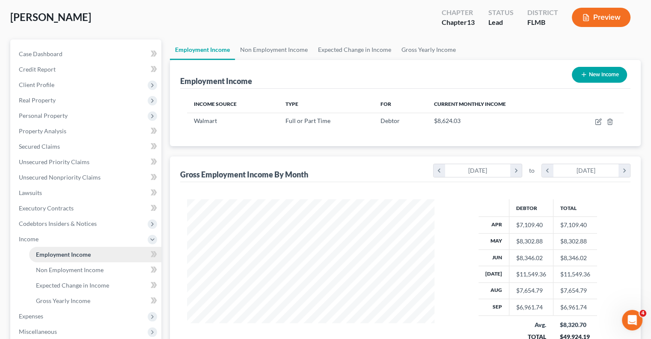
click at [86, 253] on span "Employment Income" at bounding box center [63, 253] width 55 height 7
click at [596, 15] on button "Preview" at bounding box center [601, 17] width 59 height 19
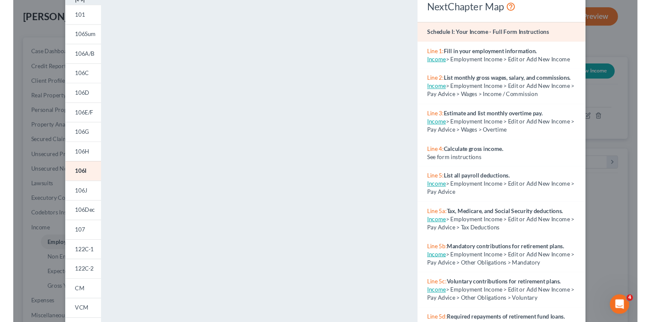
scroll to position [86, 0]
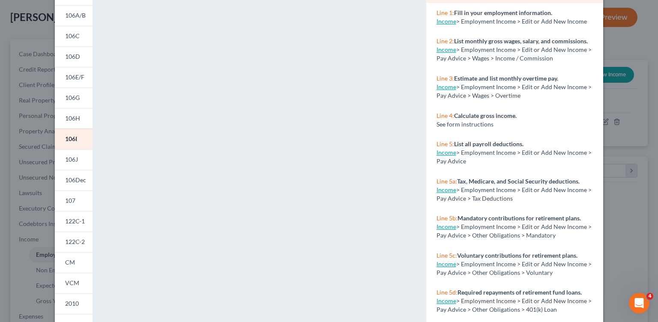
click at [0, 208] on div "Petition Preview Schedule I: Your Income × 101 106Sum 106A/B 106C 106D 106E/F 1…" at bounding box center [329, 161] width 658 height 322
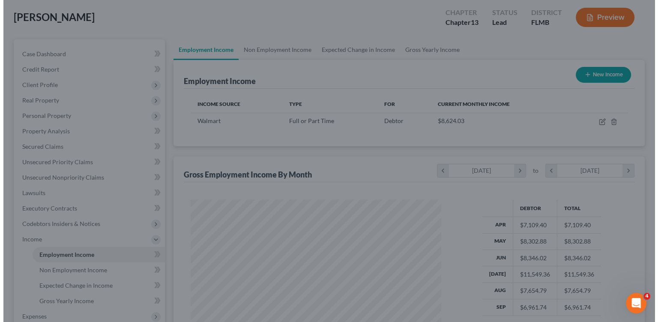
scroll to position [427944, 427832]
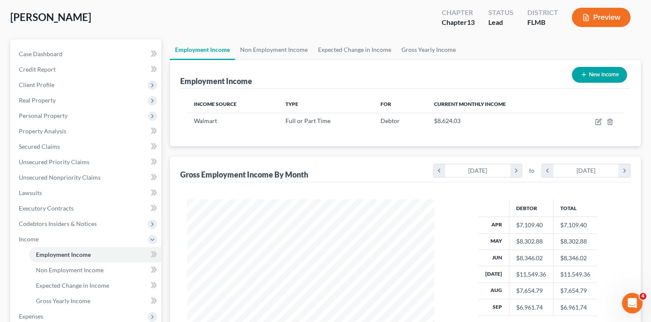
click at [607, 18] on button "Preview" at bounding box center [601, 17] width 59 height 19
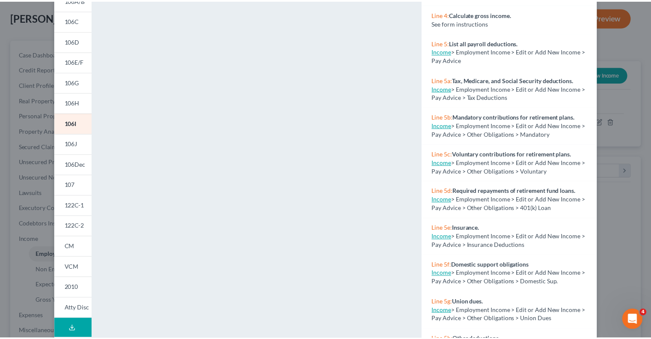
scroll to position [58, 0]
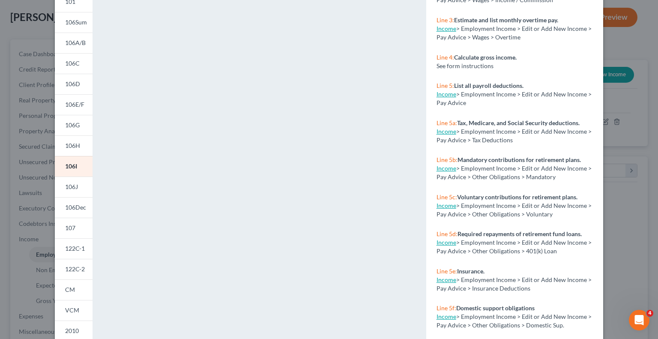
click at [43, 127] on div "Petition Preview Schedule I: Your Income × 101 106Sum 106A/B 106C 106D 106E/F 1…" at bounding box center [329, 169] width 658 height 339
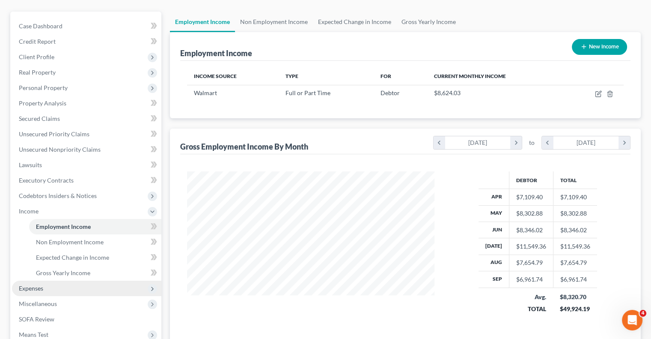
scroll to position [86, 0]
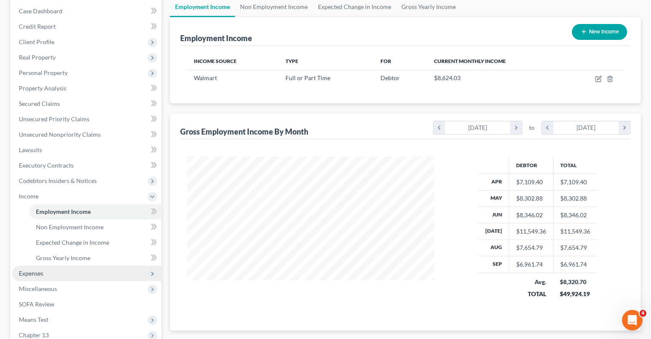
click at [40, 273] on span "Expenses" at bounding box center [31, 272] width 24 height 7
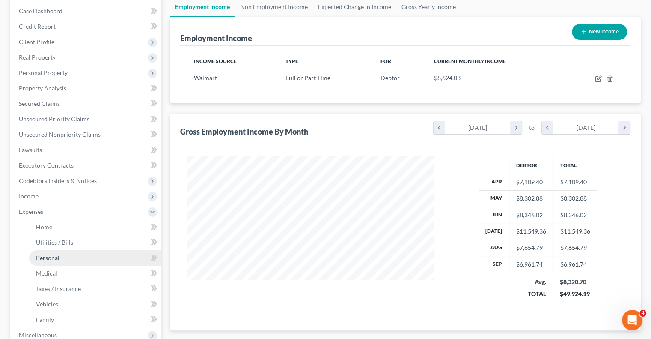
click at [46, 259] on span "Personal" at bounding box center [48, 257] width 24 height 7
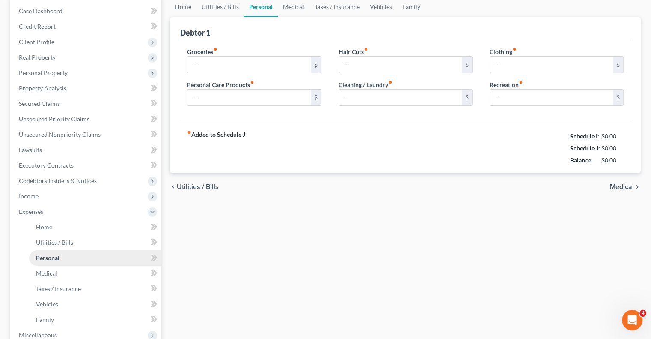
scroll to position [16, 0]
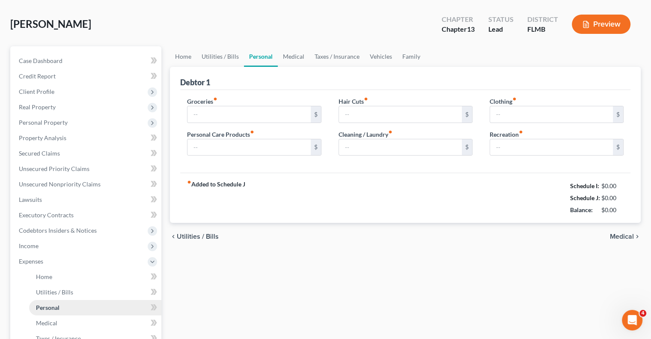
type input "1,500.00"
type input "55.00"
type input "45.00"
type input "100.00"
type input "150.00"
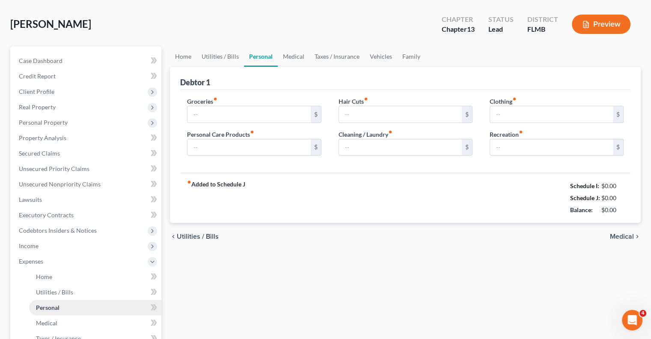
type input "125.00"
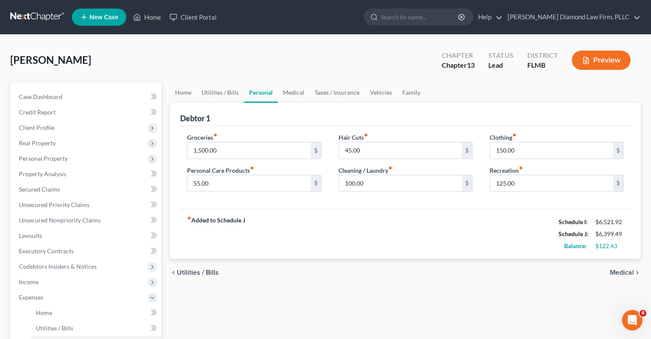
scroll to position [43, 0]
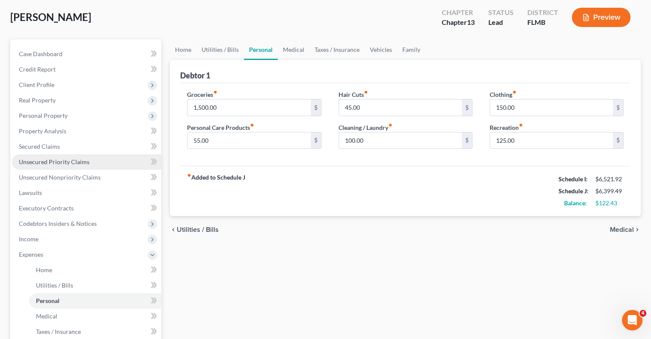
click at [74, 163] on span "Unsecured Priority Claims" at bounding box center [54, 161] width 71 height 7
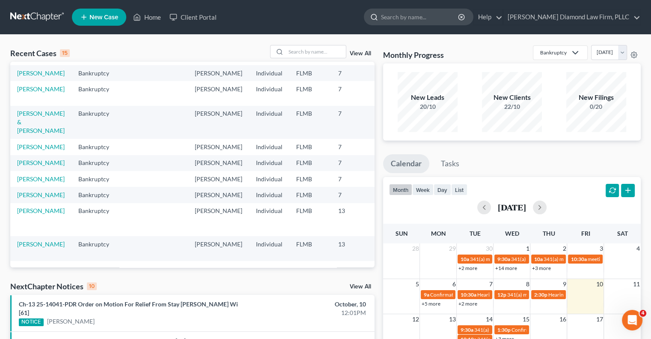
click at [416, 15] on input "search" at bounding box center [420, 17] width 78 height 16
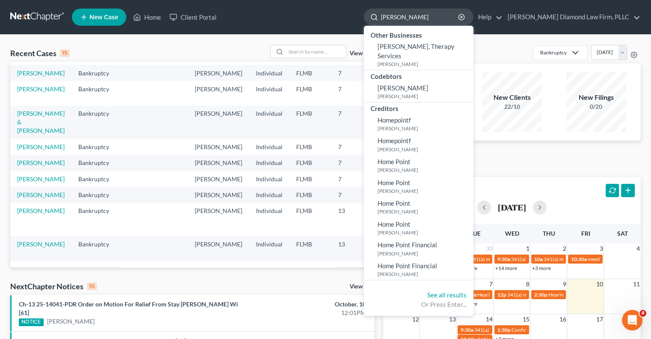
type input "hopps"
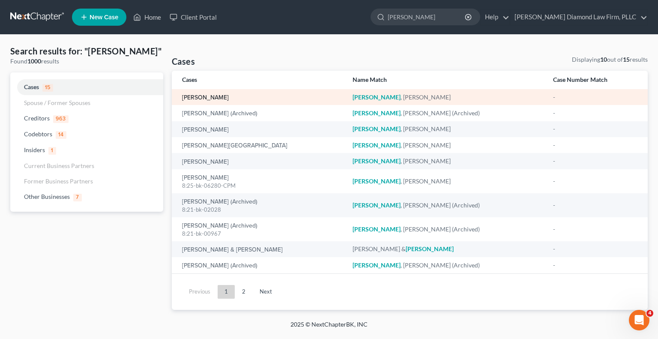
click at [212, 95] on link "[PERSON_NAME]" at bounding box center [205, 98] width 47 height 6
click at [212, 96] on link "[PERSON_NAME]" at bounding box center [205, 98] width 47 height 6
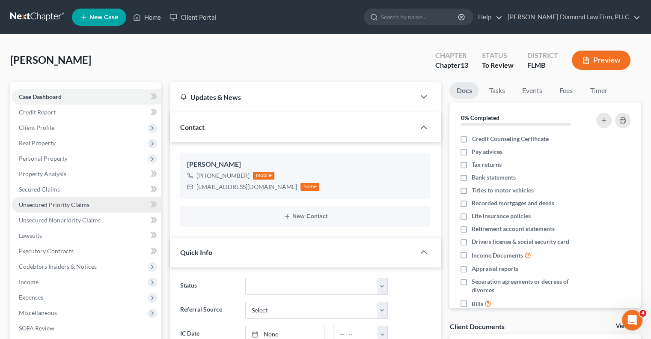
click at [57, 204] on span "Unsecured Priority Claims" at bounding box center [54, 204] width 71 height 7
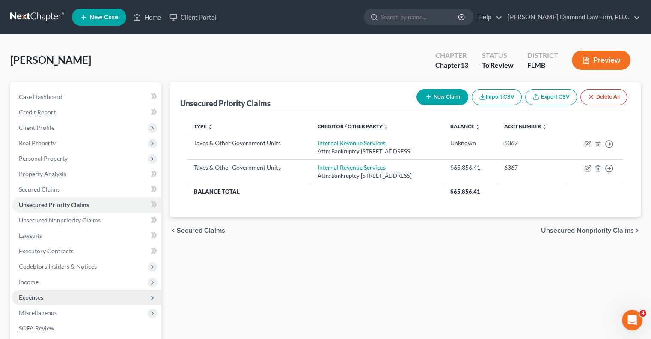
click at [36, 300] on span "Expenses" at bounding box center [31, 296] width 24 height 7
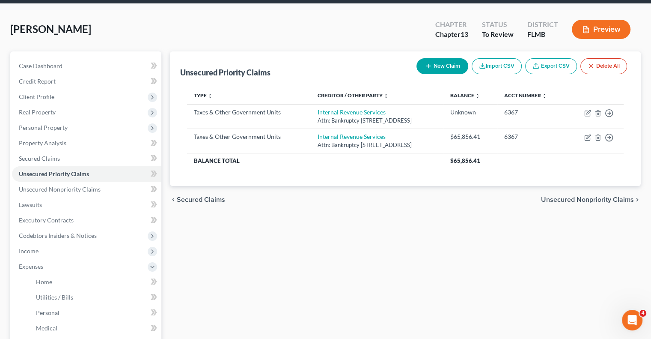
scroll to position [128, 0]
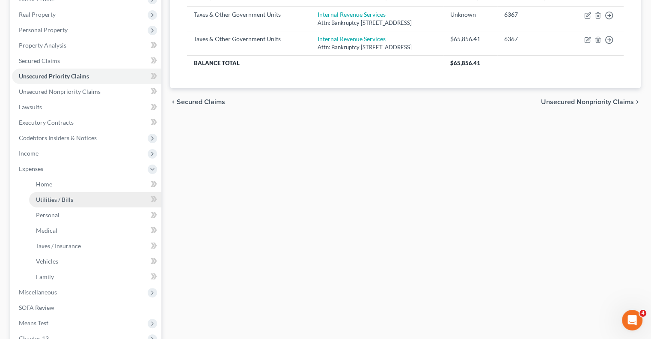
click at [46, 200] on span "Utilities / Bills" at bounding box center [54, 199] width 37 height 7
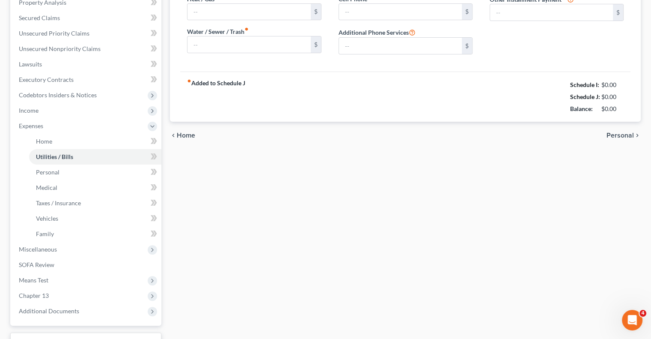
type input "400.00"
type input "0.00"
type input "160.00"
type input "40.00"
type input "130.00"
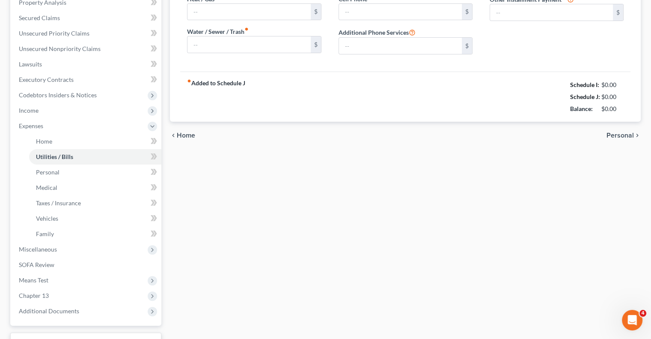
type input "0.00"
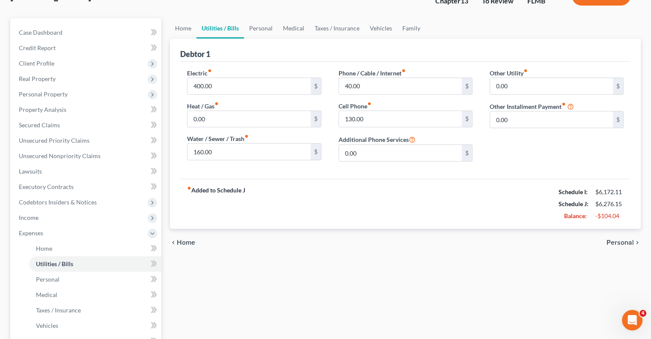
scroll to position [86, 0]
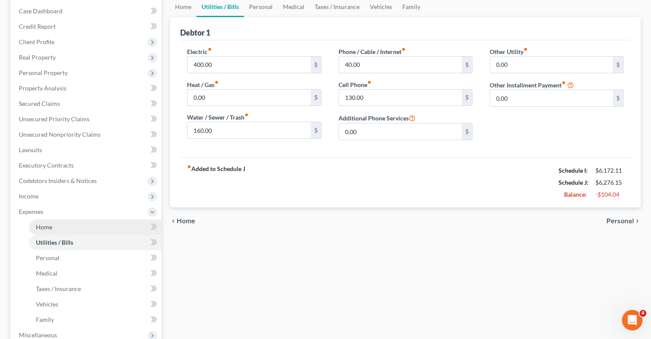
click at [42, 226] on span "Home" at bounding box center [44, 226] width 16 height 7
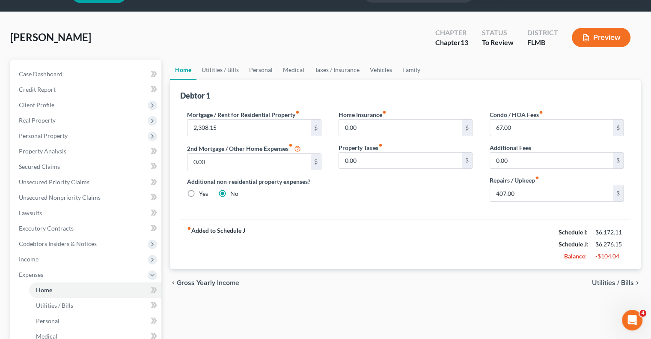
scroll to position [43, 0]
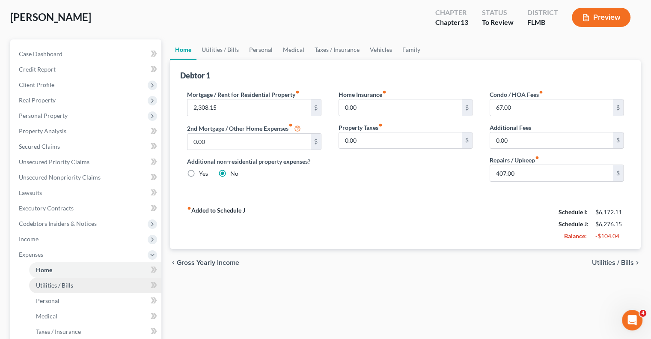
click at [51, 283] on span "Utilities / Bills" at bounding box center [54, 284] width 37 height 7
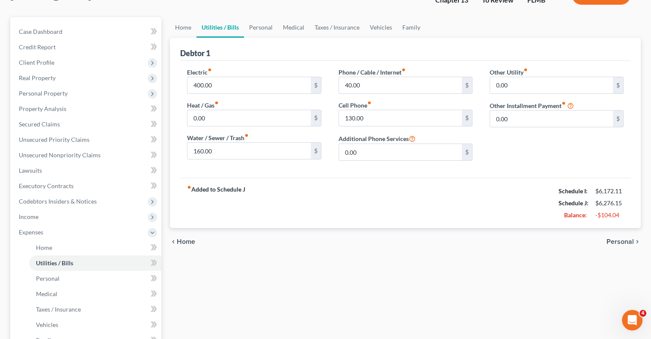
scroll to position [171, 0]
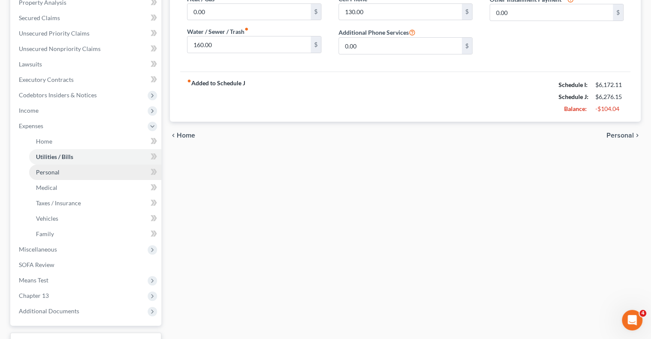
click at [45, 175] on link "Personal" at bounding box center [95, 171] width 132 height 15
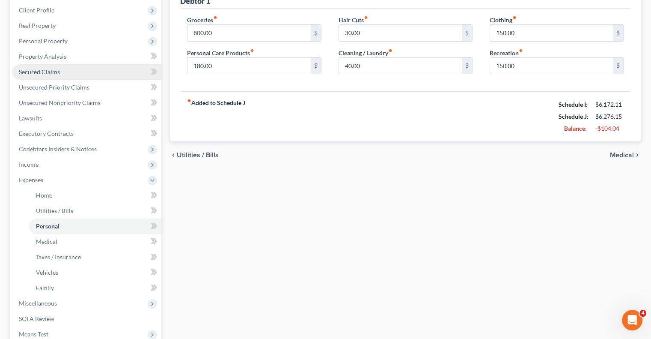
scroll to position [128, 0]
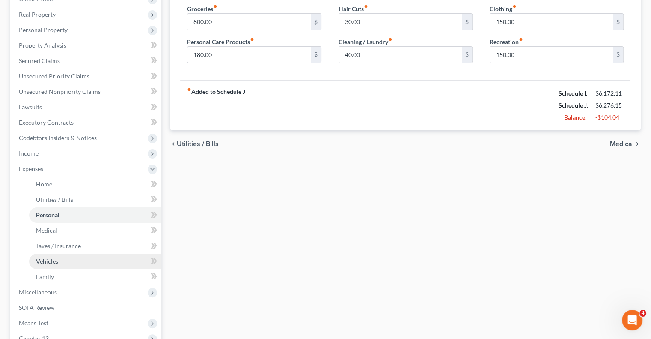
click at [52, 258] on span "Vehicles" at bounding box center [47, 260] width 22 height 7
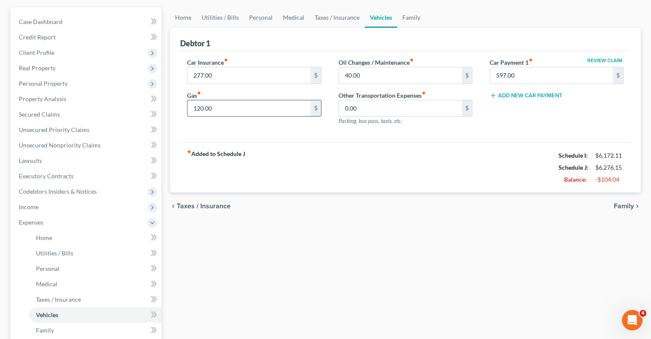
scroll to position [86, 0]
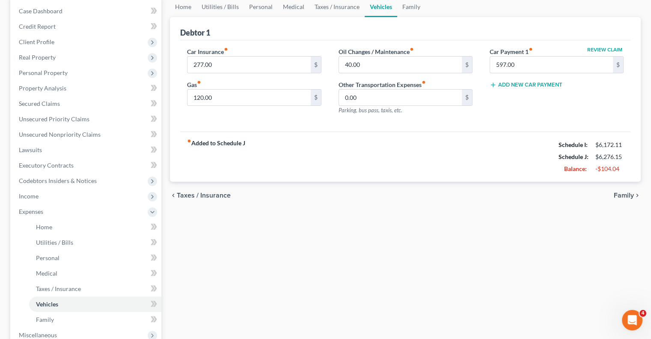
click at [595, 51] on button "Review Claim" at bounding box center [605, 49] width 38 height 5
select select "19"
select select "2"
select select "0"
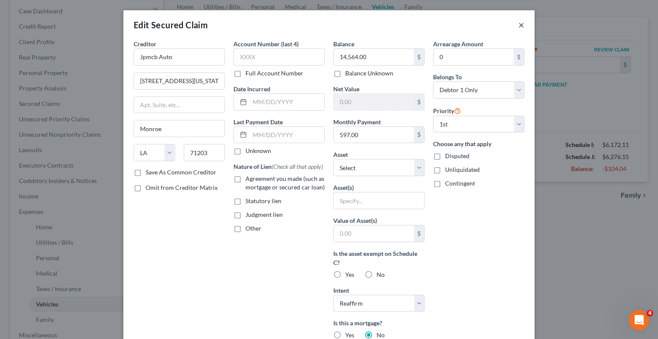
click at [518, 26] on button "×" at bounding box center [521, 25] width 6 height 10
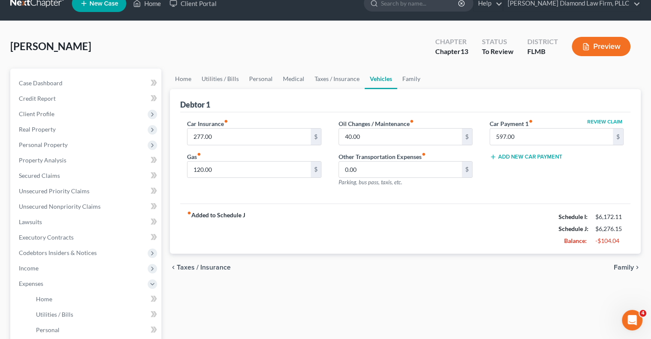
scroll to position [0, 0]
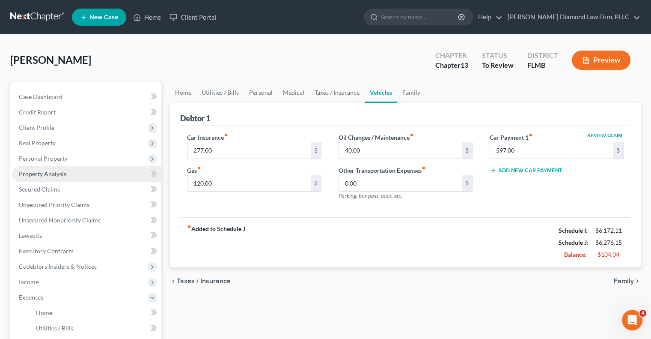
click at [20, 175] on span "Property Analysis" at bounding box center [43, 173] width 48 height 7
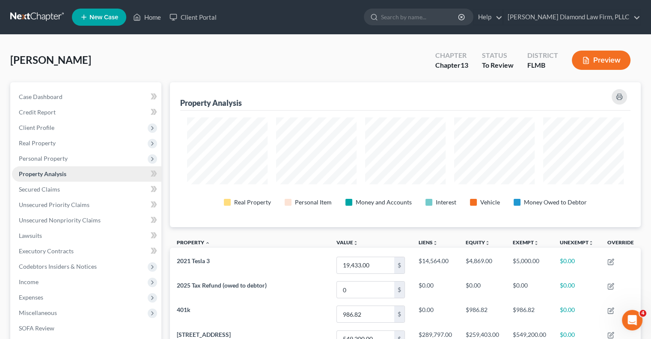
scroll to position [145, 470]
click at [27, 188] on span "Secured Claims" at bounding box center [39, 188] width 41 height 7
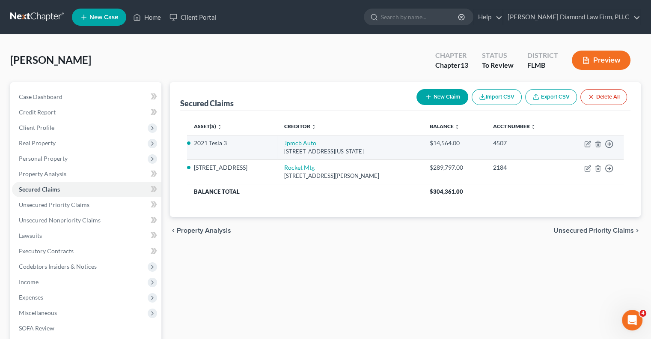
click at [299, 142] on link "Jpmcb Auto" at bounding box center [300, 142] width 32 height 7
select select "19"
select select "0"
select select "8"
select select "2"
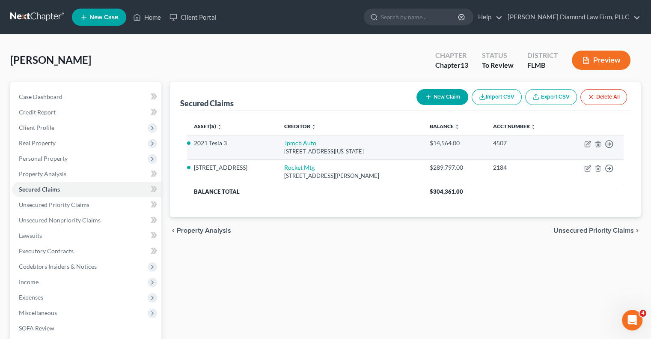
select select "0"
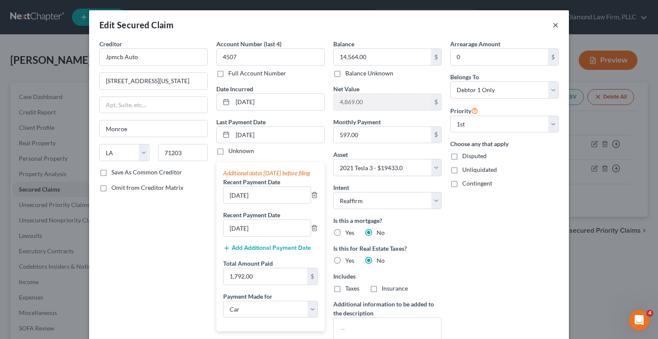
click at [552, 24] on button "×" at bounding box center [555, 25] width 6 height 10
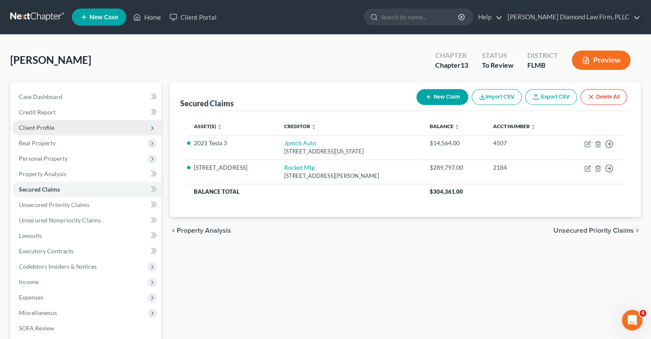
click at [54, 129] on span "Client Profile" at bounding box center [86, 127] width 149 height 15
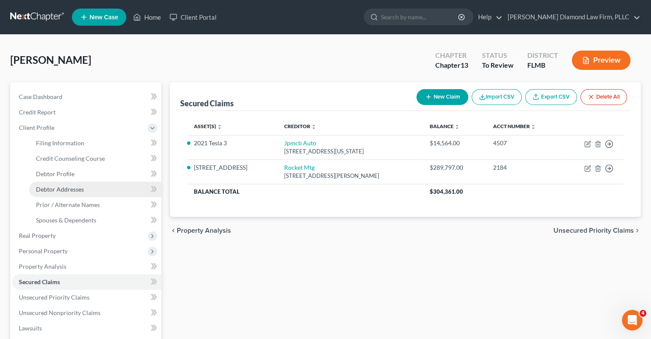
click at [75, 190] on span "Debtor Addresses" at bounding box center [60, 188] width 48 height 7
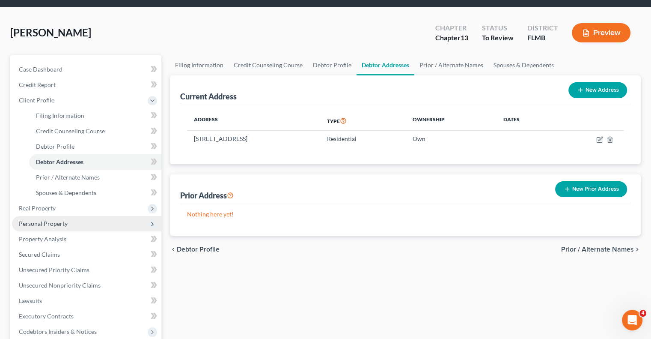
scroll to position [43, 0]
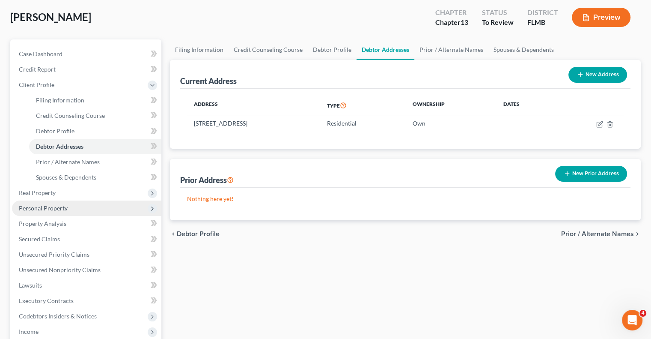
click at [110, 208] on span "Personal Property" at bounding box center [86, 207] width 149 height 15
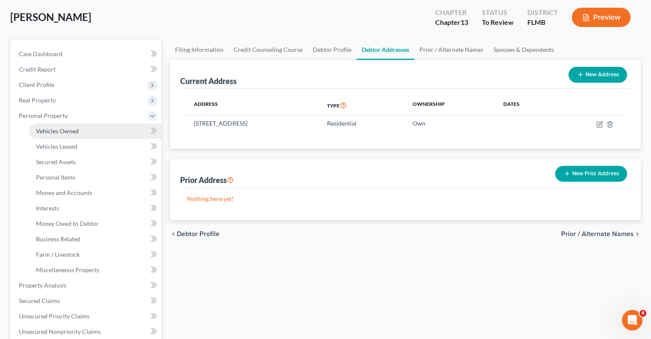
click at [77, 132] on span "Vehicles Owned" at bounding box center [57, 130] width 43 height 7
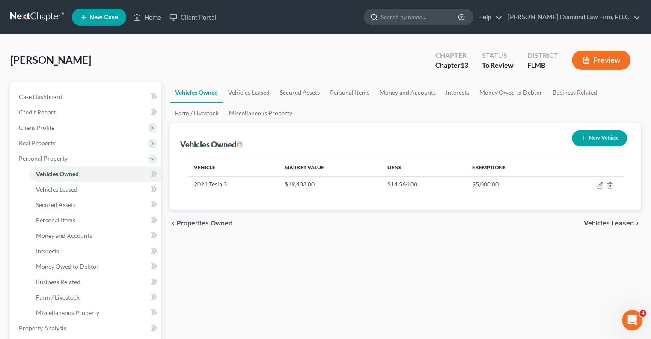
click at [412, 13] on input "search" at bounding box center [420, 17] width 78 height 16
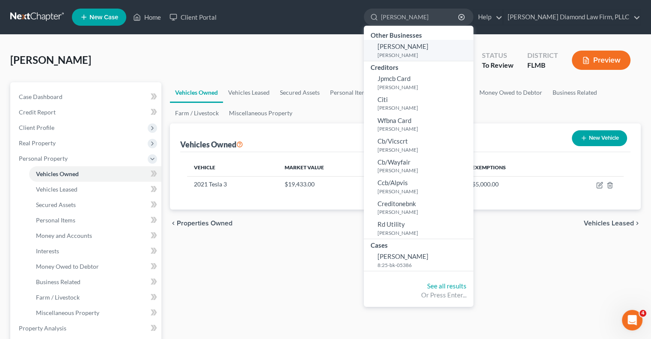
type input "[PERSON_NAME]"
click at [436, 51] on link "Kimberly Hewitt Hewitt, Kimberly" at bounding box center [419, 50] width 110 height 21
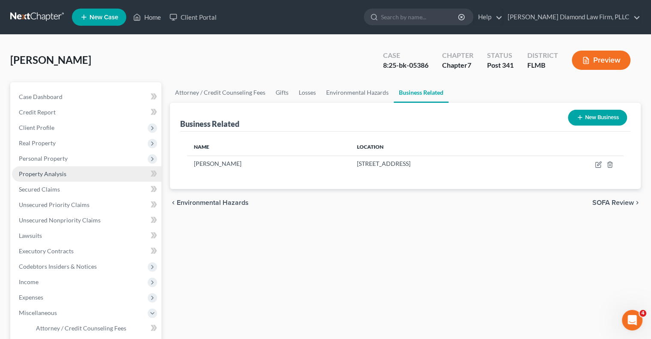
click at [63, 174] on span "Property Analysis" at bounding box center [43, 173] width 48 height 7
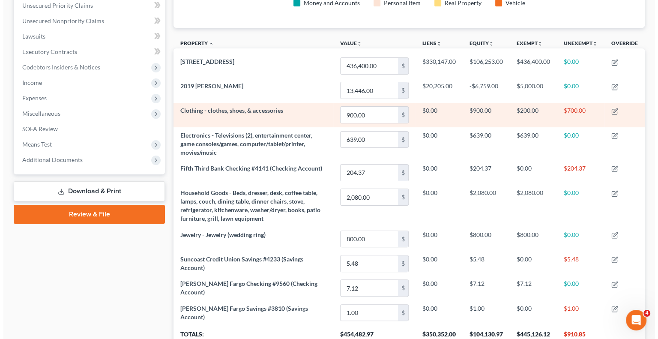
scroll to position [214, 0]
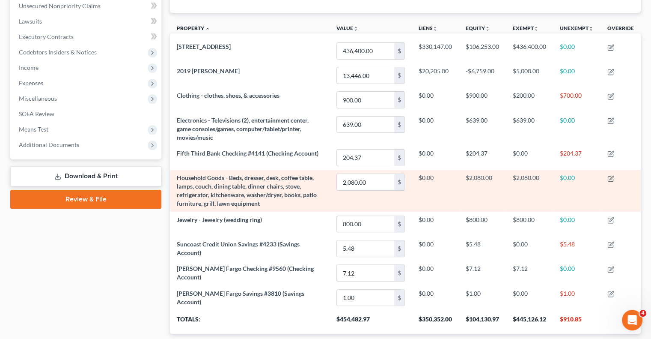
click at [524, 178] on td "$2,080.00" at bounding box center [529, 191] width 47 height 42
click at [613, 175] on icon "button" at bounding box center [610, 178] width 7 height 7
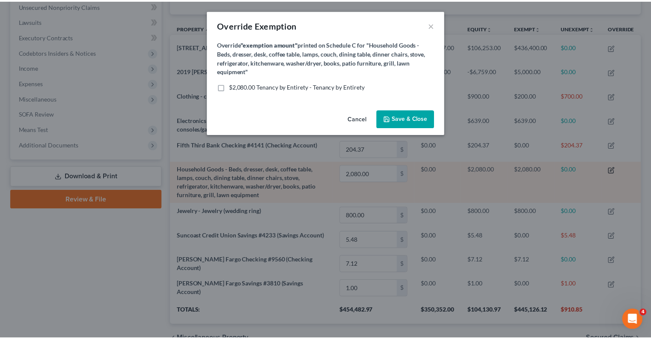
scroll to position [146, 476]
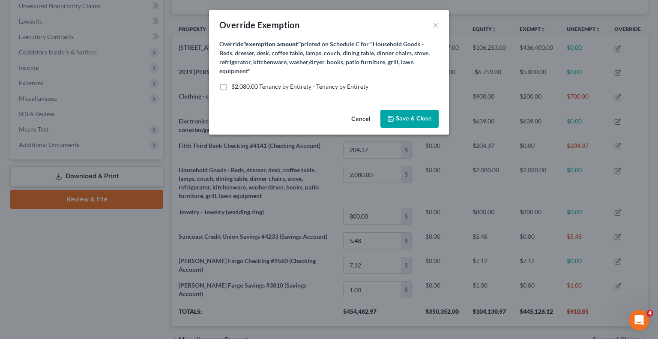
click at [366, 121] on button "Cancel" at bounding box center [360, 118] width 33 height 17
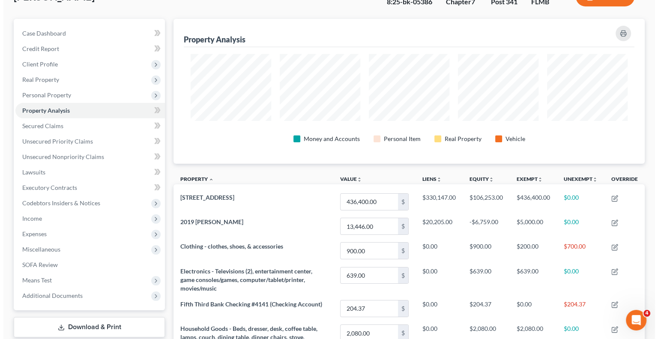
scroll to position [43, 0]
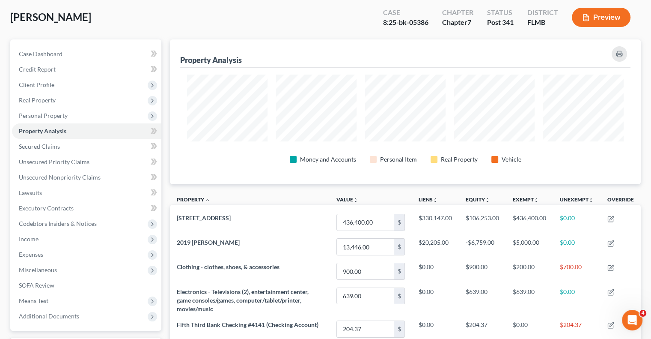
click at [620, 14] on button "Preview" at bounding box center [601, 17] width 59 height 19
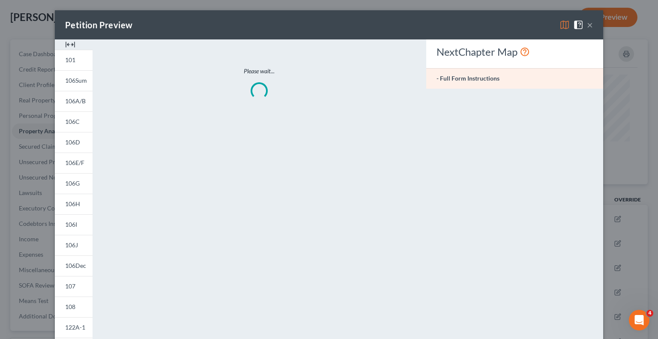
scroll to position [0, 0]
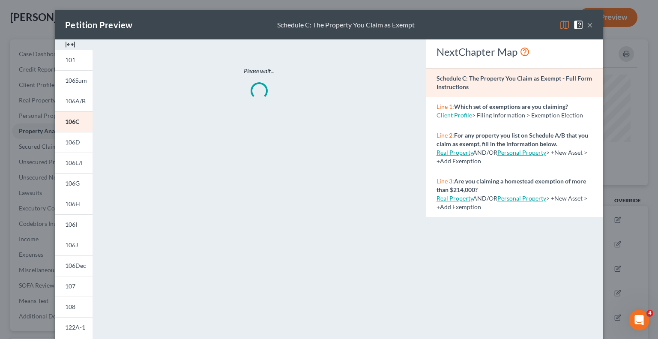
click at [586, 27] on button "×" at bounding box center [589, 25] width 6 height 10
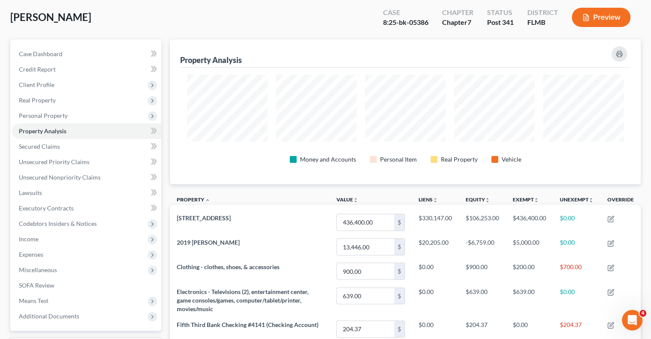
click at [594, 19] on button "Preview" at bounding box center [601, 17] width 59 height 19
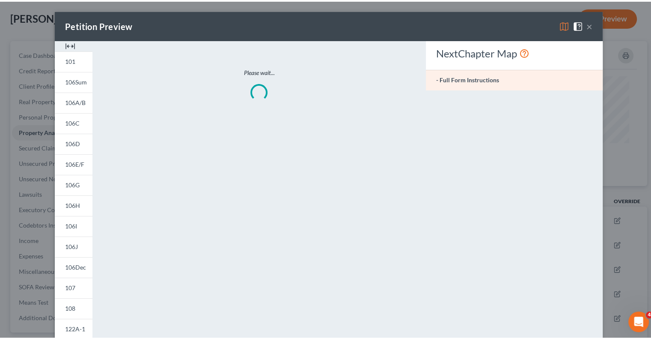
scroll to position [146, 476]
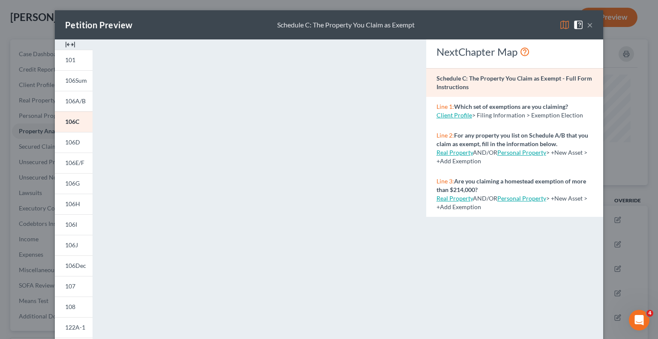
click at [586, 26] on button "×" at bounding box center [589, 25] width 6 height 10
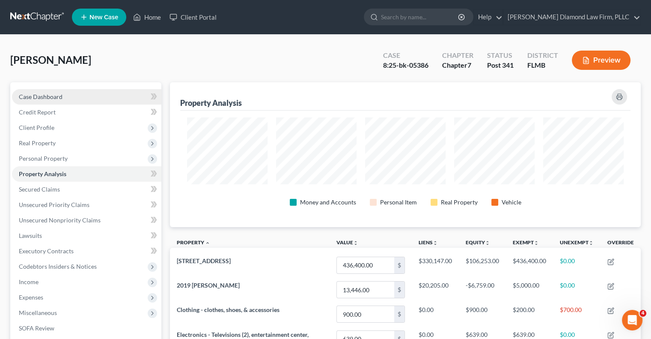
scroll to position [43, 0]
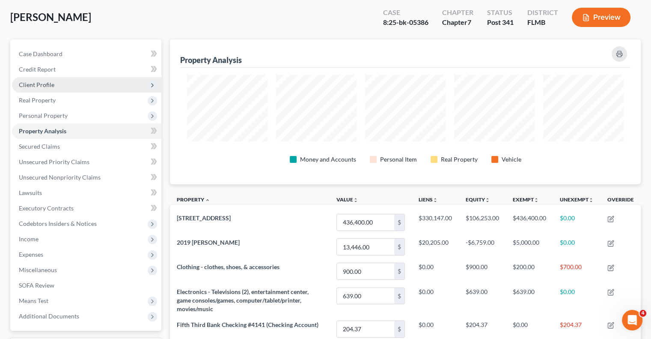
click at [38, 86] on span "Client Profile" at bounding box center [37, 84] width 36 height 7
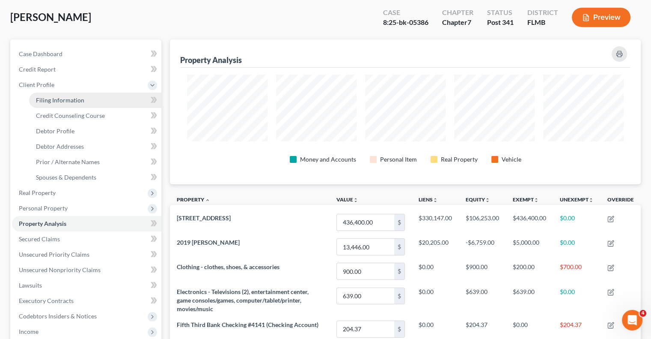
click at [48, 100] on span "Filing Information" at bounding box center [60, 99] width 48 height 7
select select "1"
select select "0"
select select "9"
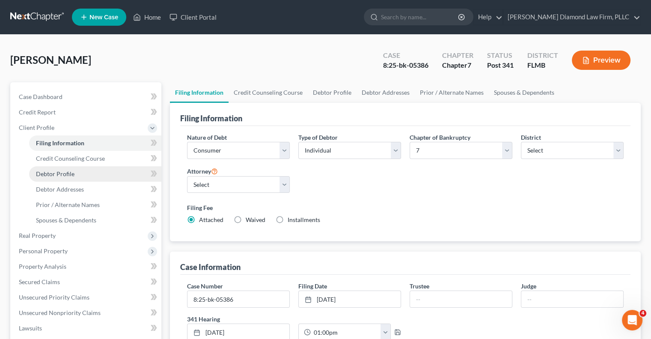
drag, startPoint x: 52, startPoint y: 175, endPoint x: 107, endPoint y: 178, distance: 55.3
click at [52, 174] on span "Debtor Profile" at bounding box center [55, 173] width 39 height 7
select select "1"
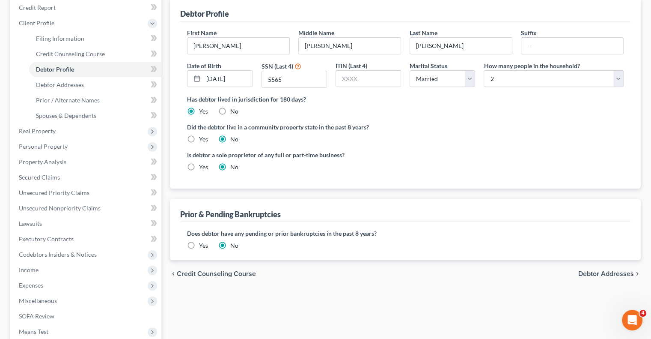
scroll to position [86, 0]
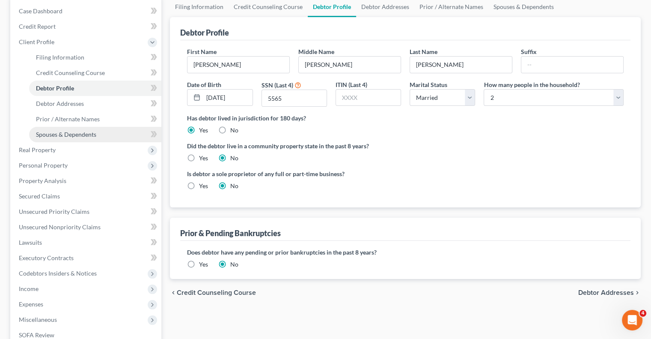
click at [71, 135] on span "Spouses & Dependents" at bounding box center [66, 134] width 60 height 7
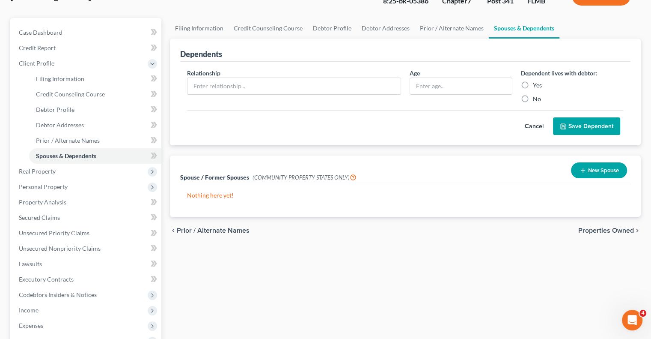
scroll to position [86, 0]
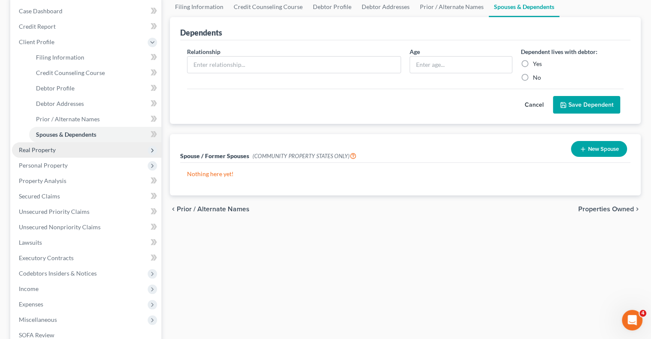
click at [51, 150] on span "Real Property" at bounding box center [37, 149] width 37 height 7
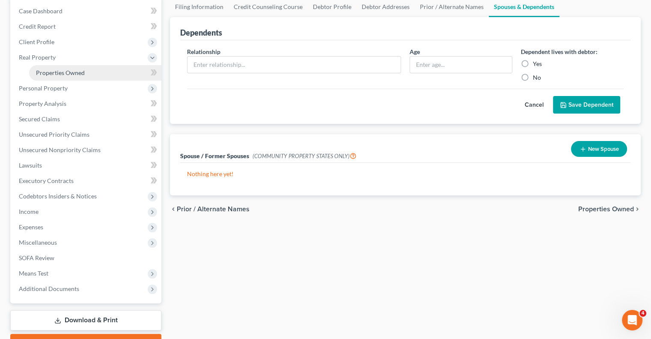
click at [65, 74] on span "Properties Owned" at bounding box center [60, 72] width 49 height 7
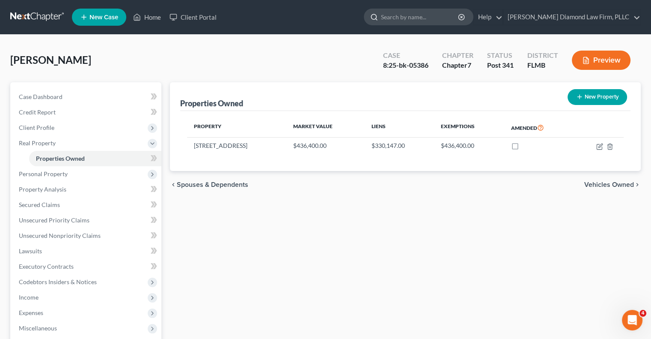
click at [440, 17] on input "search" at bounding box center [420, 17] width 78 height 16
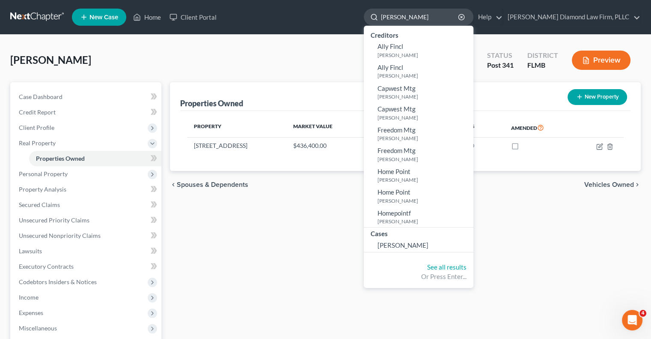
type input "[PERSON_NAME]"
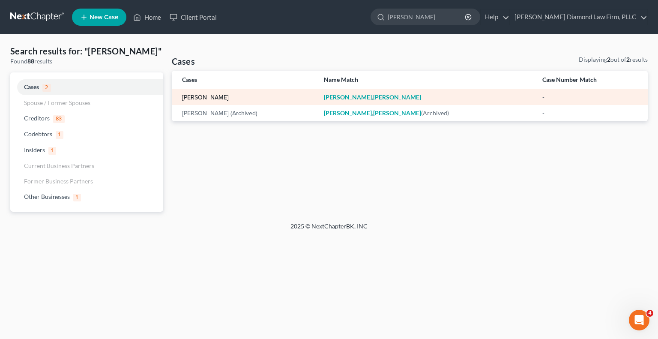
click at [205, 97] on link "[PERSON_NAME]" at bounding box center [205, 98] width 47 height 6
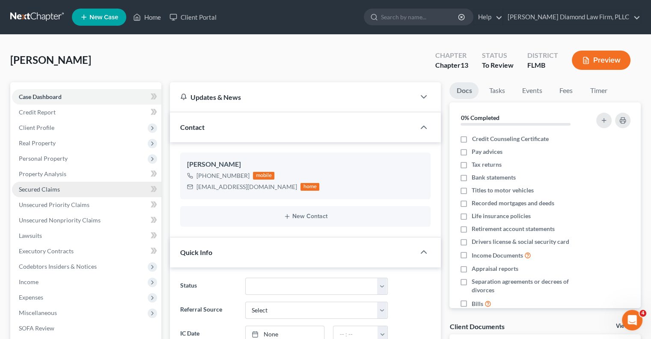
click at [58, 190] on span "Secured Claims" at bounding box center [39, 188] width 41 height 7
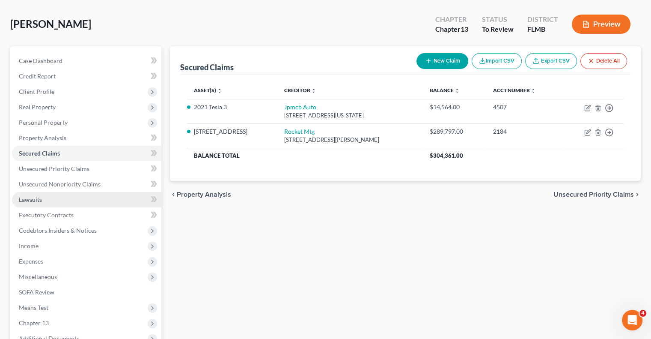
scroll to position [86, 0]
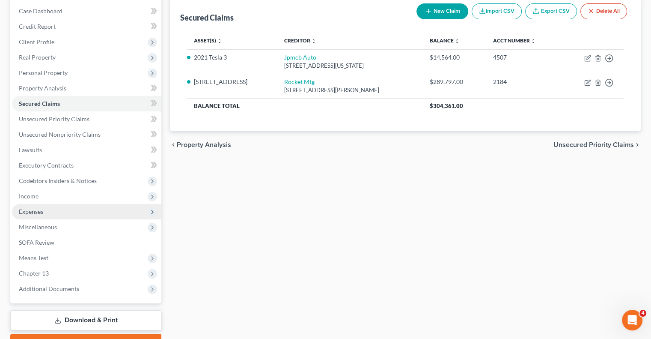
click at [54, 212] on span "Expenses" at bounding box center [86, 211] width 149 height 15
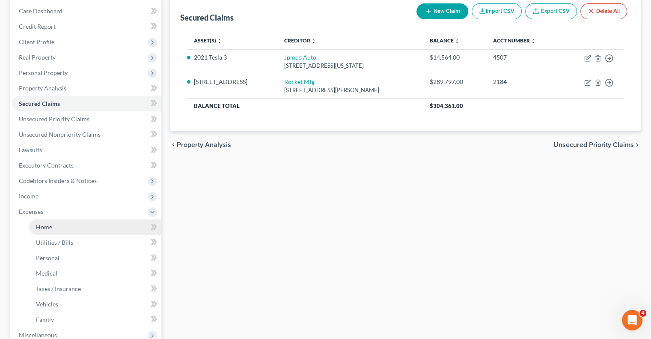
click at [55, 226] on link "Home" at bounding box center [95, 226] width 132 height 15
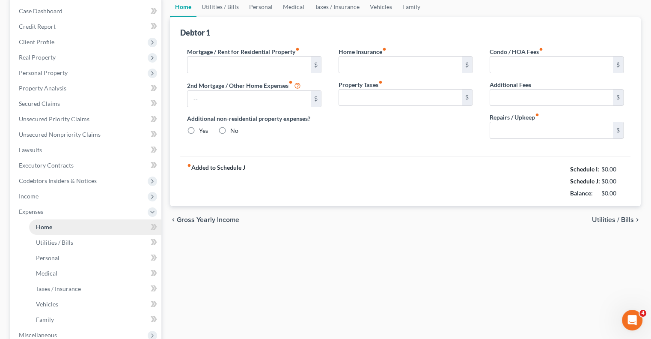
scroll to position [16, 0]
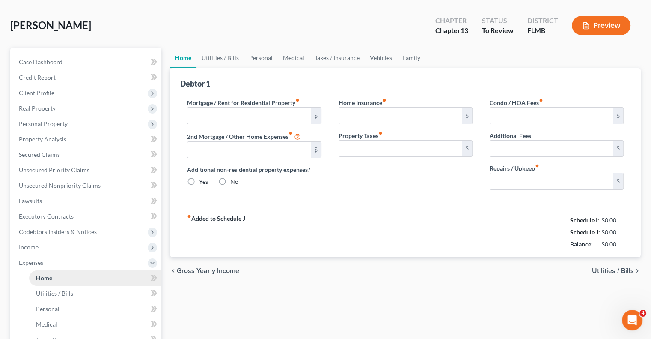
type input "2,308.15"
type input "0.00"
radio input "true"
type input "0.00"
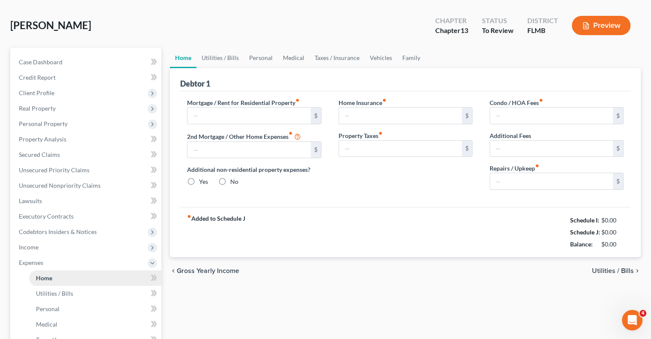
type input "67.00"
type input "0.00"
type input "407.00"
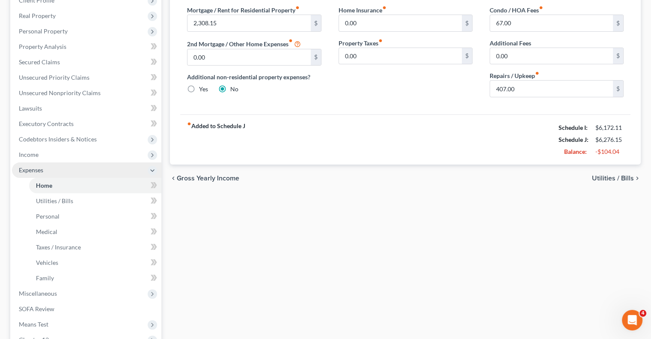
scroll to position [128, 0]
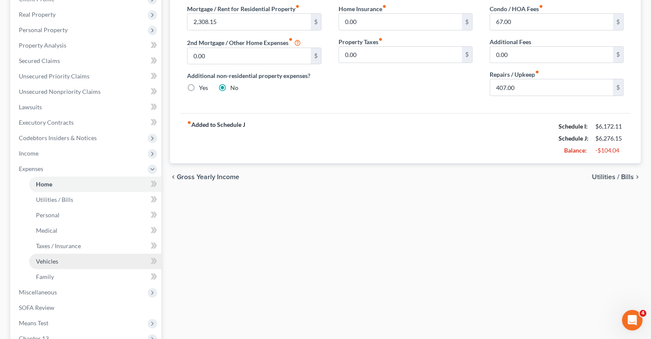
click at [71, 263] on link "Vehicles" at bounding box center [95, 260] width 132 height 15
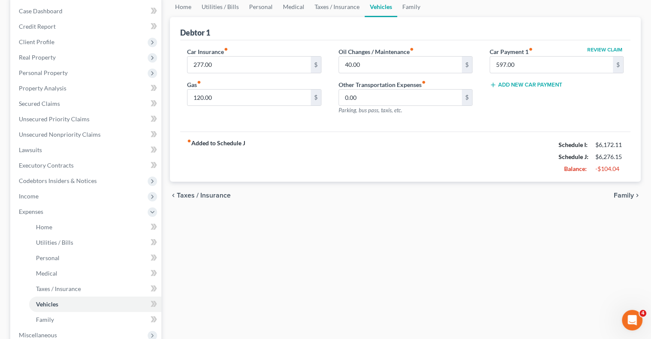
scroll to position [171, 0]
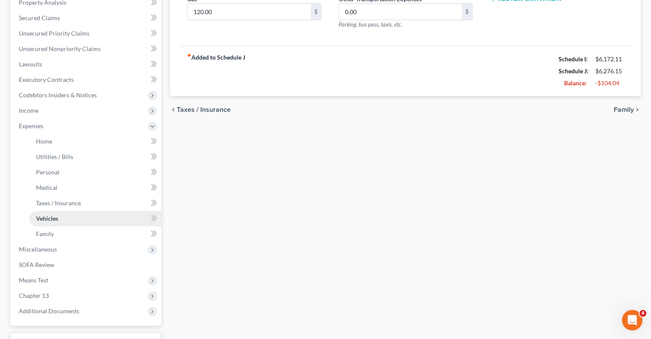
click at [72, 218] on link "Vehicles" at bounding box center [95, 218] width 132 height 15
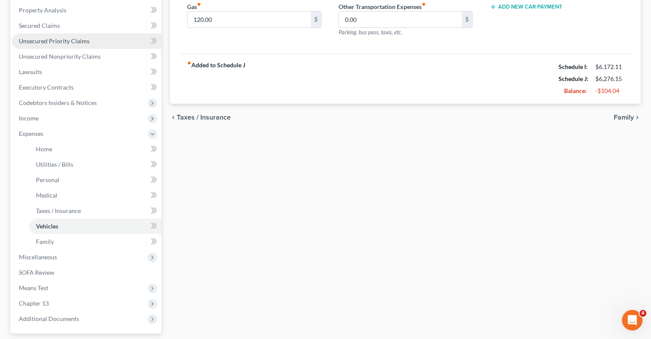
scroll to position [214, 0]
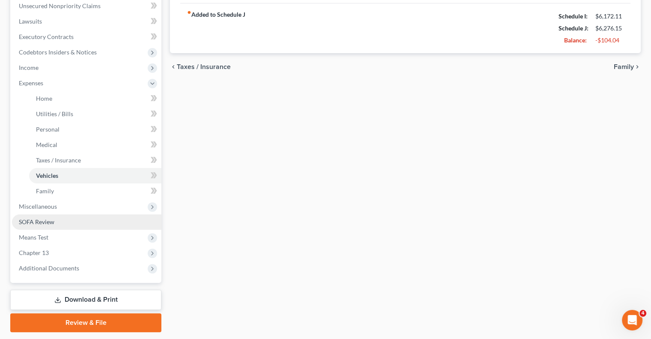
click at [37, 222] on span "SOFA Review" at bounding box center [37, 221] width 36 height 7
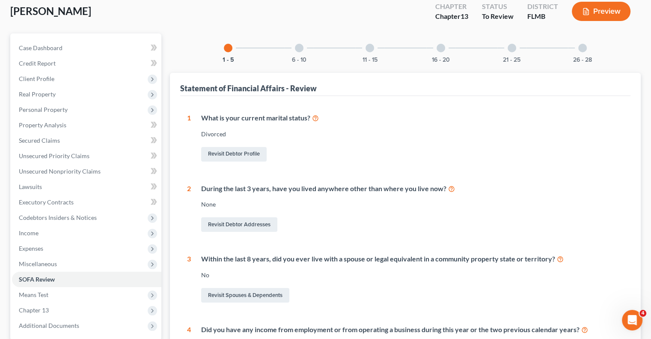
scroll to position [43, 0]
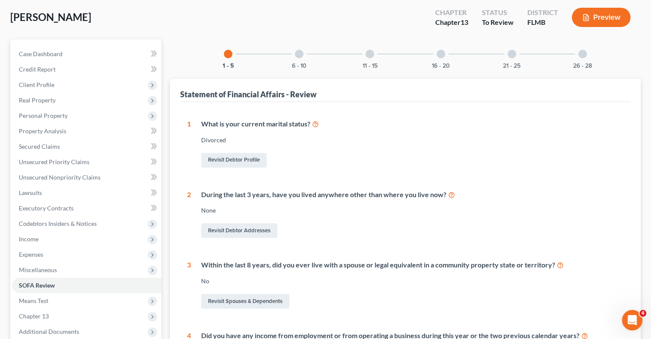
click at [297, 54] on div at bounding box center [299, 54] width 9 height 9
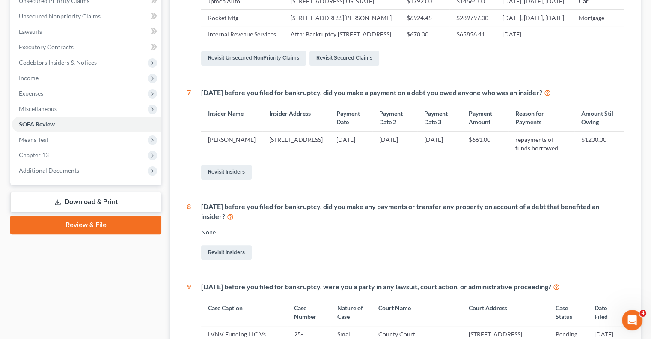
scroll to position [7, 0]
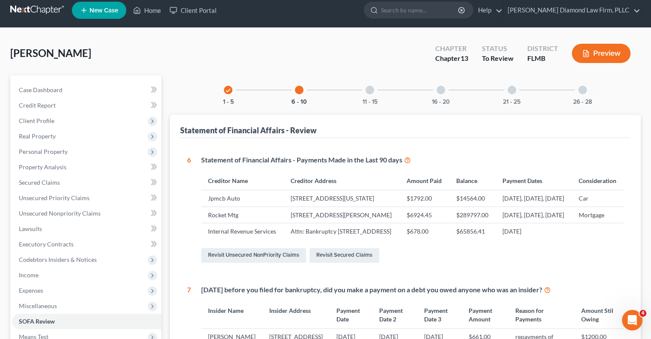
click at [367, 89] on div at bounding box center [370, 90] width 9 height 9
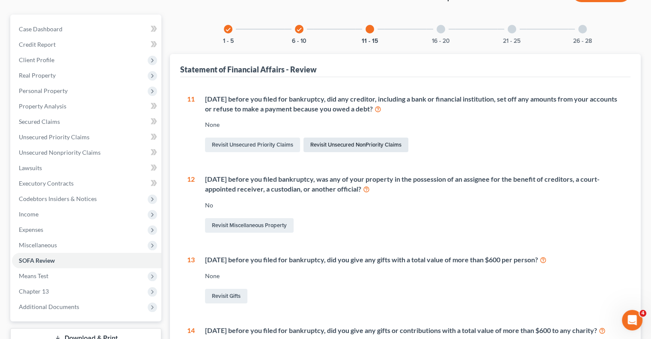
scroll to position [50, 0]
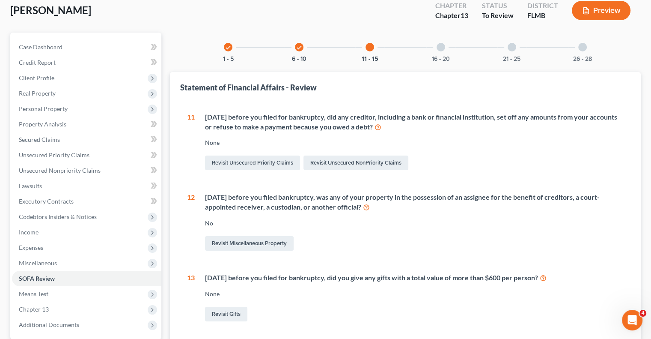
click at [440, 48] on div at bounding box center [441, 47] width 9 height 9
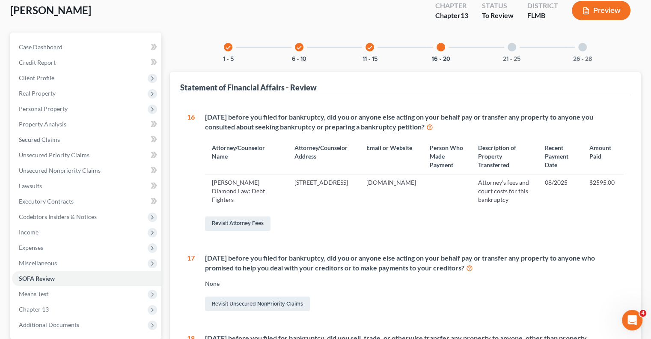
drag, startPoint x: 453, startPoint y: 143, endPoint x: 431, endPoint y: 21, distance: 124.5
click at [451, 66] on div "check 1 - 5 check 6 - 10 check 11 - 15 16 - 20 21 - 25 26 - 28 Statement of Fin…" at bounding box center [405, 309] width 471 height 552
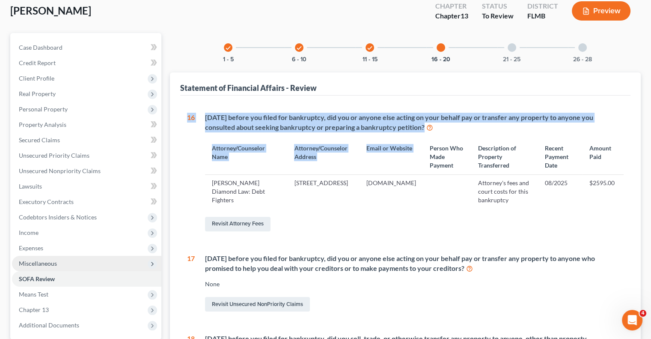
scroll to position [86, 0]
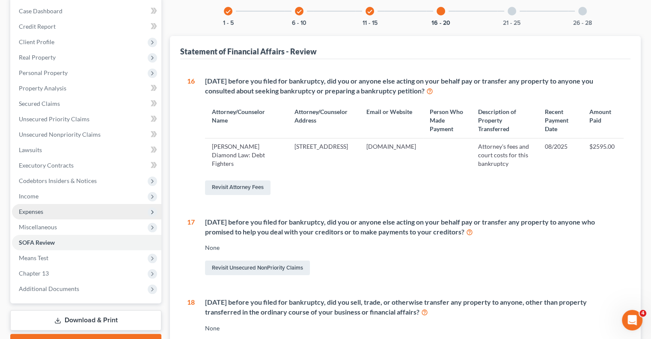
click at [48, 212] on span "Expenses" at bounding box center [86, 211] width 149 height 15
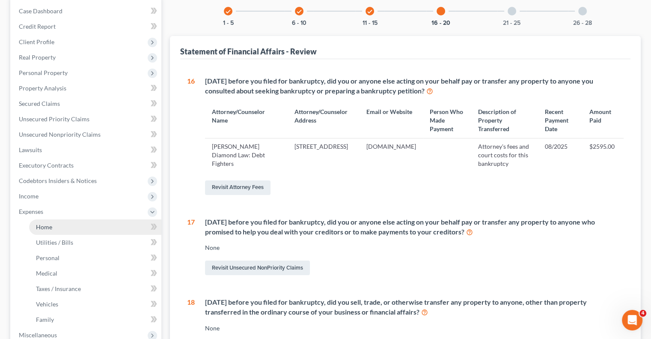
click at [46, 223] on span "Home" at bounding box center [44, 226] width 16 height 7
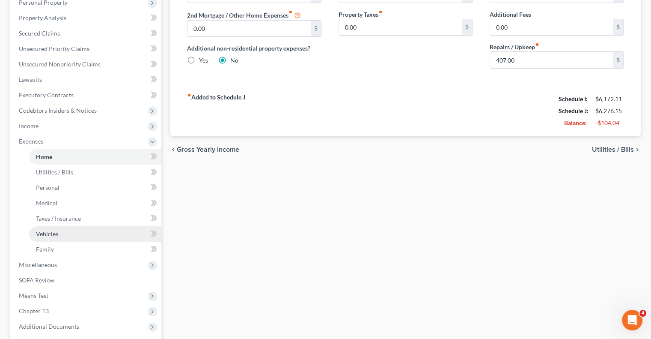
scroll to position [128, 0]
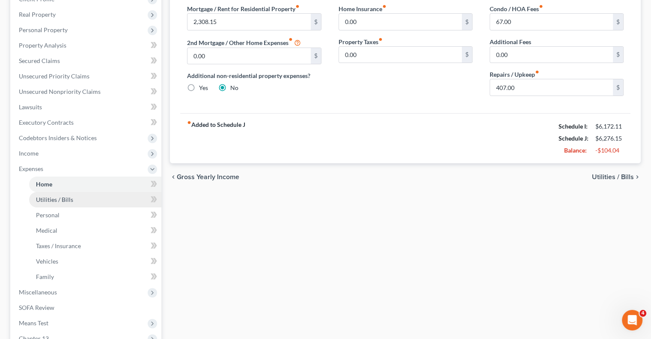
click at [80, 202] on link "Utilities / Bills" at bounding box center [95, 199] width 132 height 15
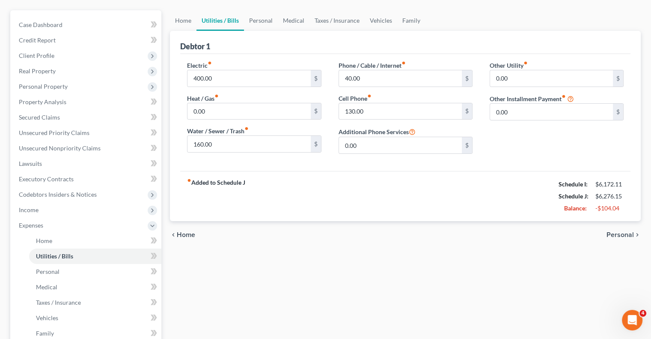
scroll to position [128, 0]
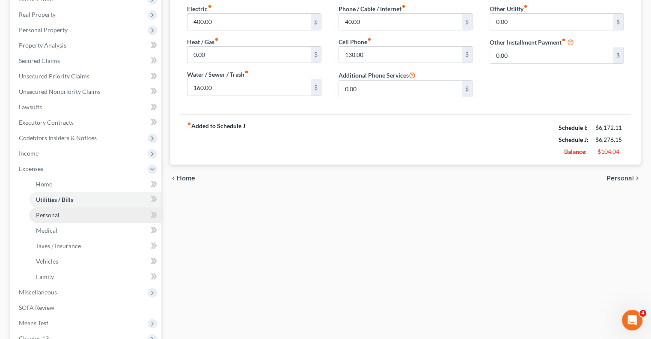
click at [68, 215] on link "Personal" at bounding box center [95, 214] width 132 height 15
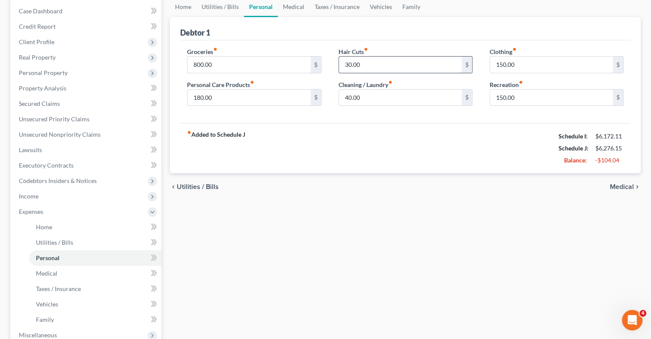
scroll to position [128, 0]
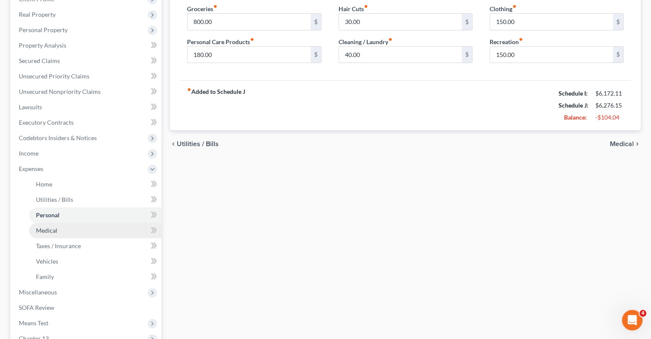
click at [55, 229] on span "Medical" at bounding box center [46, 229] width 21 height 7
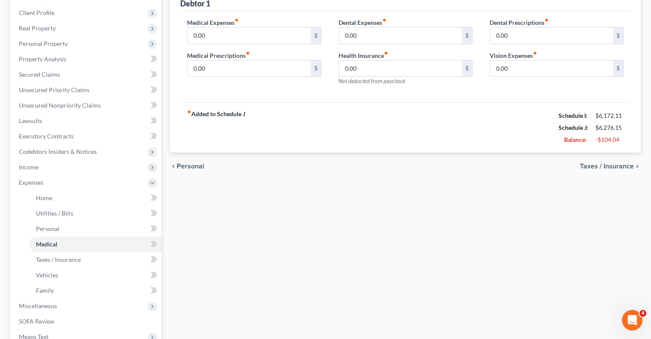
scroll to position [128, 0]
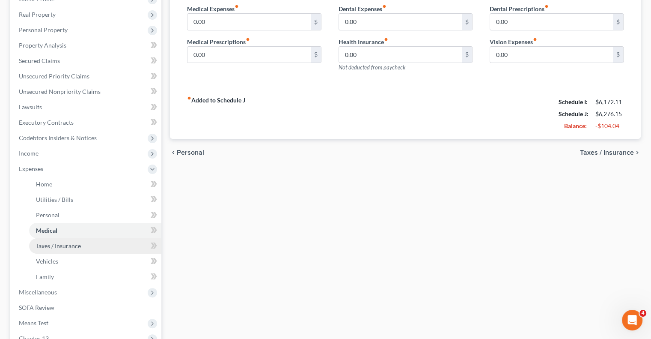
click at [62, 247] on span "Taxes / Insurance" at bounding box center [58, 245] width 45 height 7
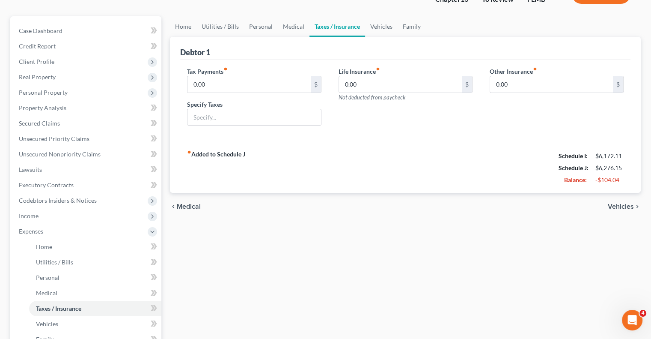
scroll to position [86, 0]
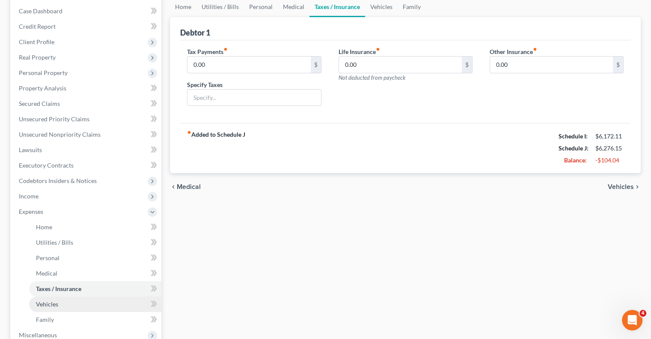
click at [53, 307] on link "Vehicles" at bounding box center [95, 303] width 132 height 15
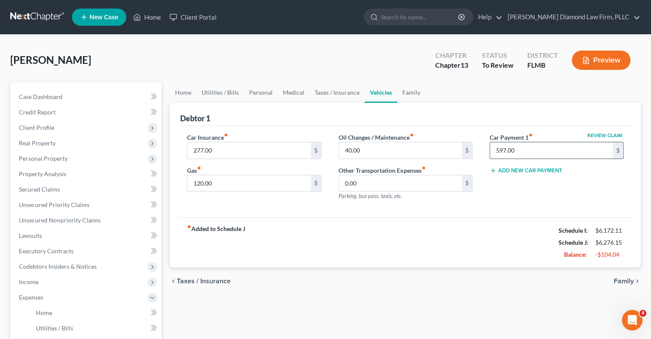
click at [528, 152] on input "597.00" at bounding box center [551, 150] width 123 height 16
click at [519, 201] on div "Review Claim Car Payment 1 fiber_manual_record $ Add New Car Payment" at bounding box center [556, 170] width 151 height 74
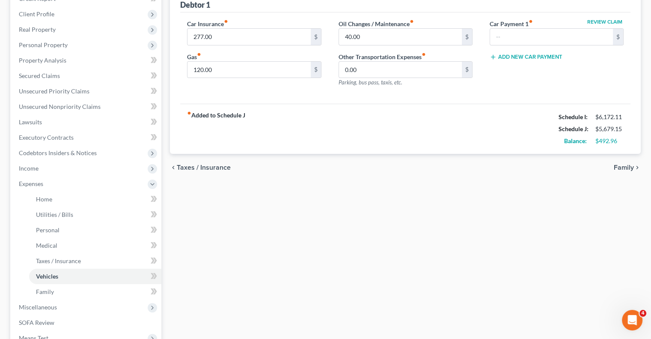
scroll to position [128, 0]
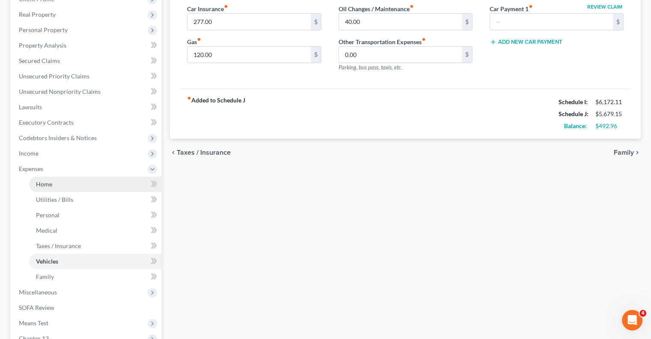
click at [38, 185] on span "Home" at bounding box center [44, 183] width 16 height 7
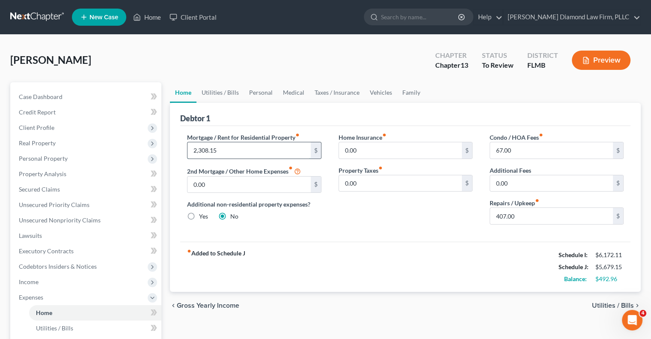
click at [235, 148] on input "2,308.15" at bounding box center [249, 150] width 123 height 16
click at [518, 150] on input "67.00" at bounding box center [551, 150] width 123 height 16
click at [357, 310] on div "chevron_left Gross Yearly Income Utilities / Bills chevron_right" at bounding box center [405, 305] width 471 height 27
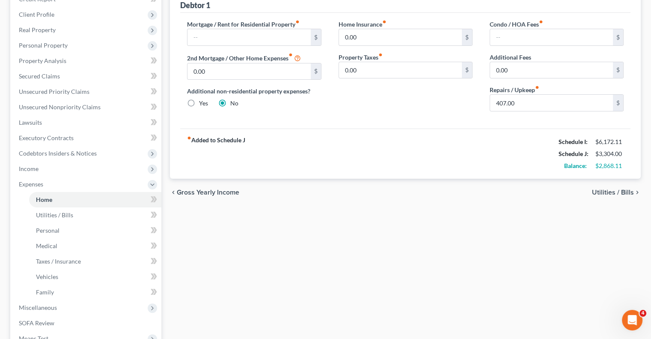
scroll to position [128, 0]
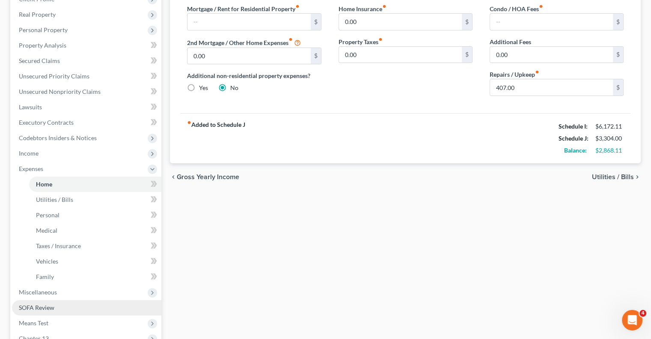
click at [44, 304] on span "SOFA Review" at bounding box center [37, 307] width 36 height 7
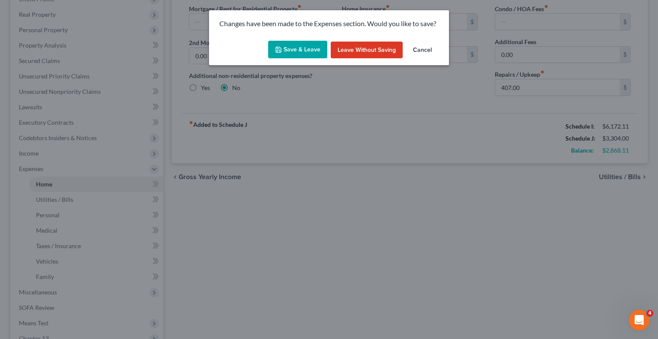
click at [302, 48] on button "Save & Leave" at bounding box center [297, 50] width 59 height 18
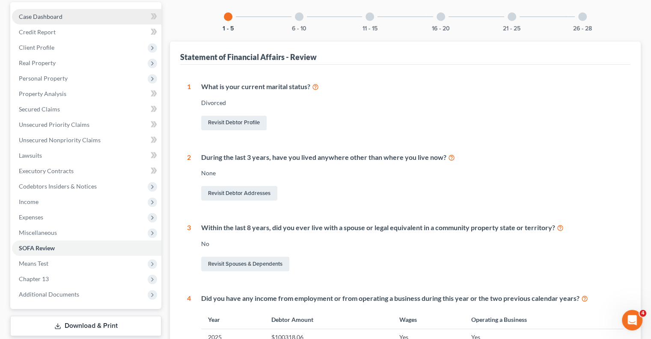
scroll to position [171, 0]
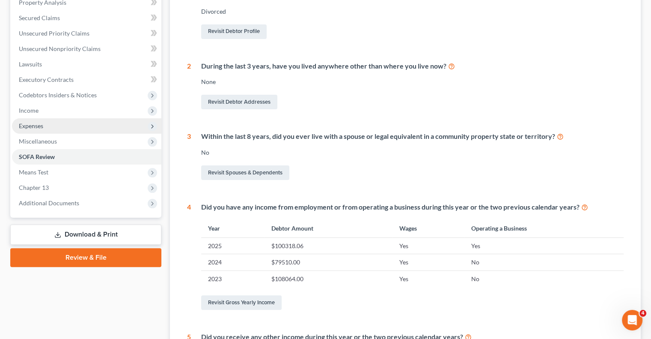
click at [34, 125] on span "Expenses" at bounding box center [31, 125] width 24 height 7
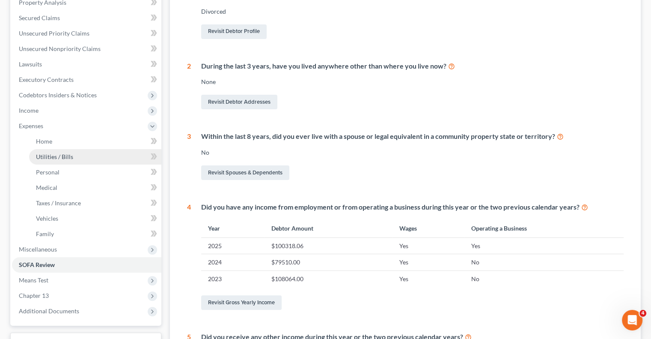
click at [40, 155] on span "Utilities / Bills" at bounding box center [54, 156] width 37 height 7
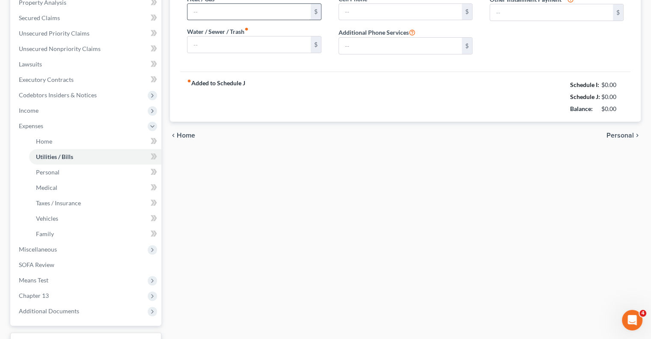
scroll to position [67, 0]
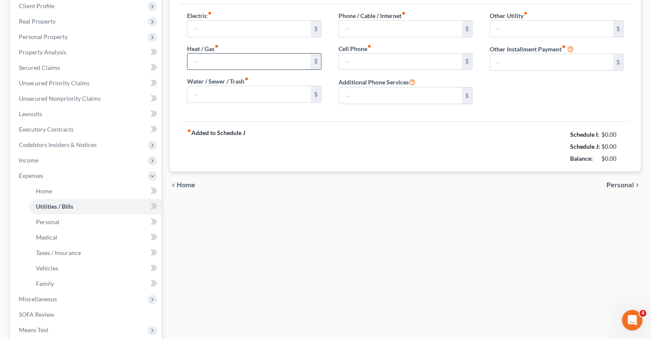
type input "400.00"
type input "0.00"
type input "160.00"
type input "40.00"
type input "130.00"
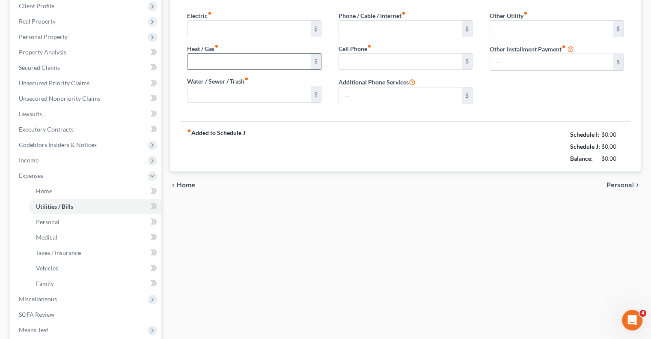
type input "0.00"
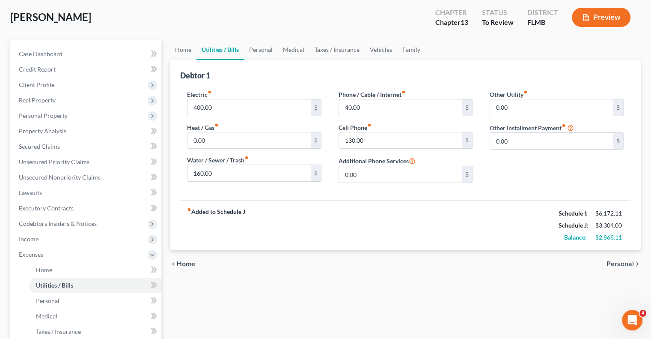
scroll to position [86, 0]
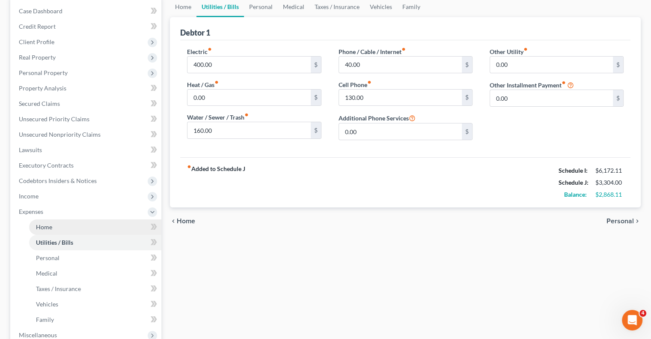
click at [58, 230] on link "Home" at bounding box center [95, 226] width 132 height 15
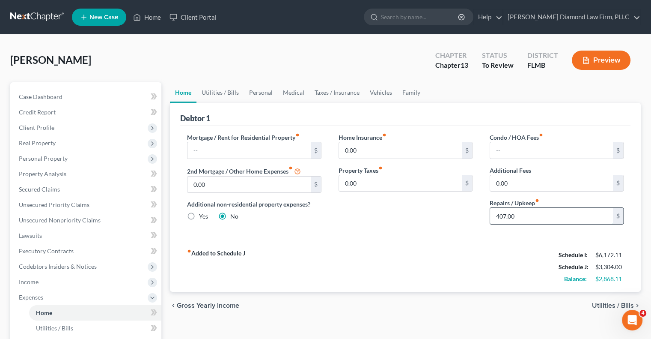
click at [551, 219] on input "407.00" at bounding box center [551, 216] width 123 height 16
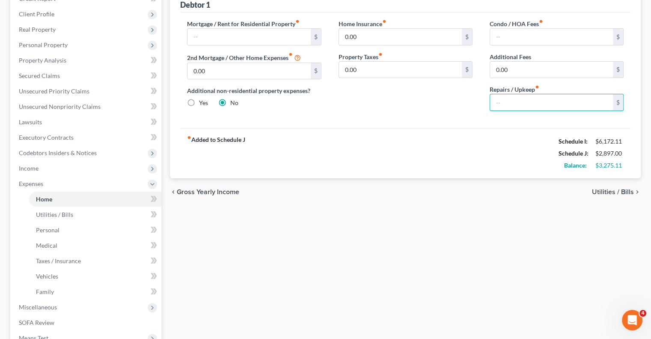
scroll to position [128, 0]
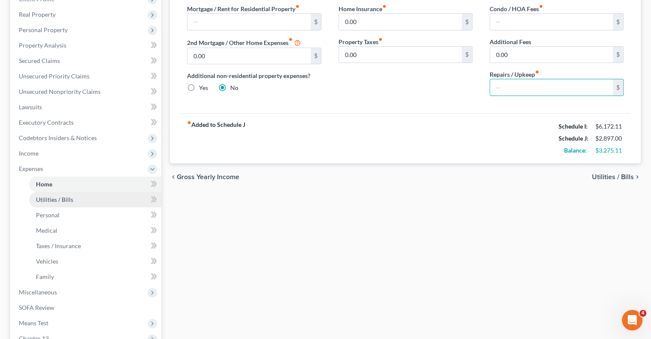
click at [83, 199] on link "Utilities / Bills" at bounding box center [95, 199] width 132 height 15
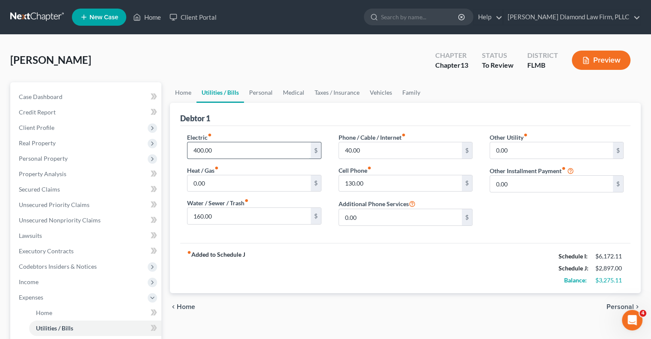
click at [262, 155] on input "400.00" at bounding box center [249, 150] width 123 height 16
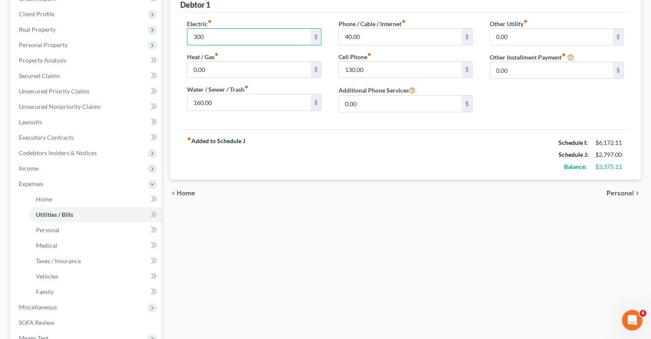
scroll to position [128, 0]
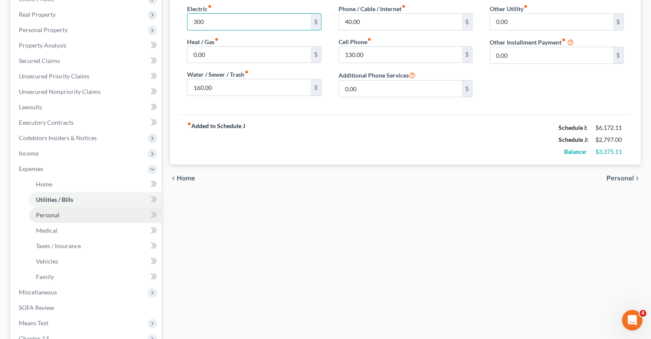
type input "300"
click at [46, 213] on span "Personal" at bounding box center [48, 214] width 24 height 7
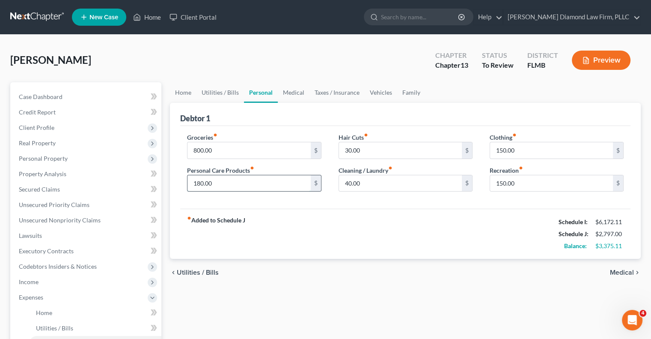
click at [251, 183] on input "180.00" at bounding box center [249, 183] width 123 height 16
type input "100"
click at [522, 178] on input "150.00" at bounding box center [551, 183] width 123 height 16
click at [504, 183] on input "100" at bounding box center [551, 183] width 123 height 16
click at [509, 183] on input "100" at bounding box center [551, 183] width 123 height 16
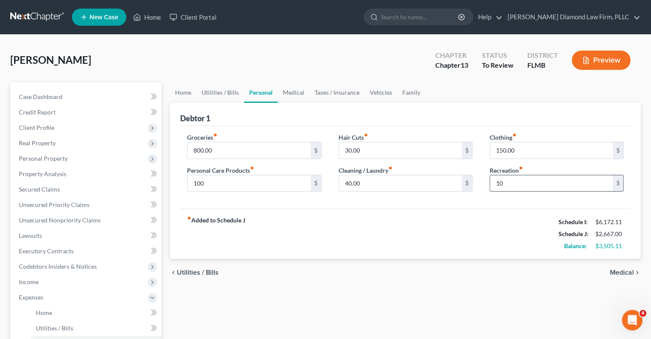
type input "1"
type input "50"
click at [253, 267] on div "chevron_left Utilities / Bills Medical chevron_right" at bounding box center [405, 272] width 471 height 27
click at [58, 315] on link "Home" at bounding box center [95, 312] width 132 height 15
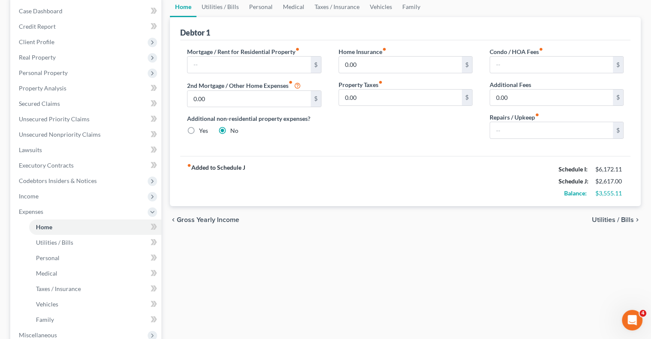
scroll to position [128, 0]
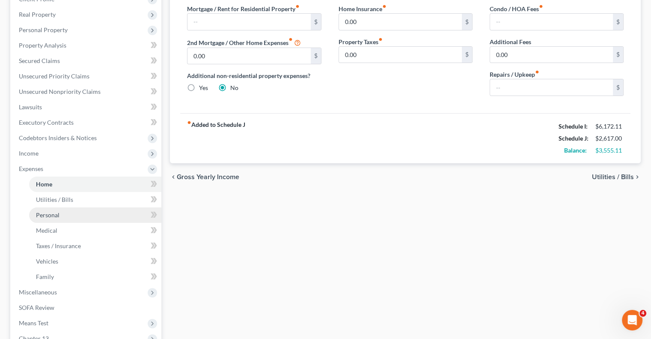
click at [47, 210] on link "Personal" at bounding box center [95, 214] width 132 height 15
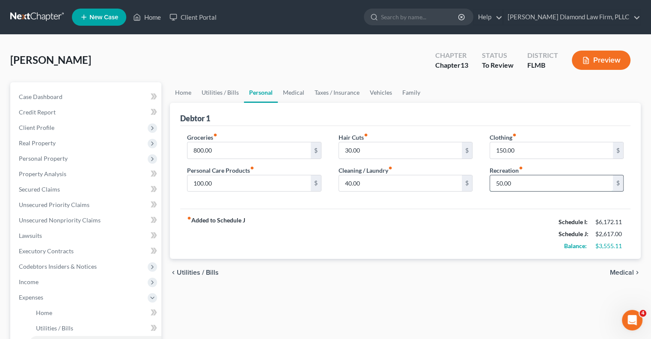
click at [512, 179] on input "50.00" at bounding box center [551, 183] width 123 height 16
click at [38, 313] on span "Home" at bounding box center [44, 312] width 16 height 7
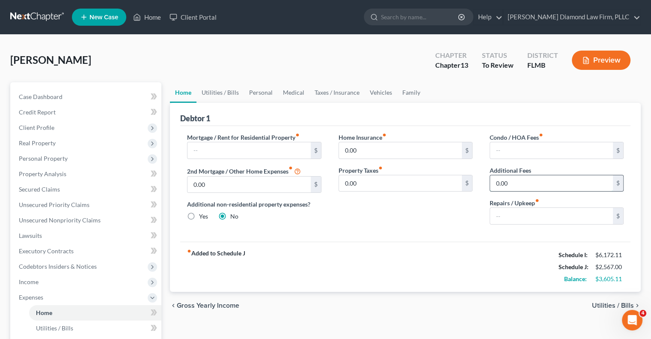
click at [497, 184] on input "0.00" at bounding box center [551, 183] width 123 height 16
type input "50"
click at [493, 260] on div "fiber_manual_record Added to Schedule J Schedule I: $6,172.11 Schedule J: $2,56…" at bounding box center [405, 266] width 450 height 50
click at [43, 310] on span "Home" at bounding box center [44, 312] width 16 height 7
click at [442, 240] on div "Mortgage / Rent for Residential Property fiber_manual_record $ 2nd Mortgage / O…" at bounding box center [405, 184] width 450 height 116
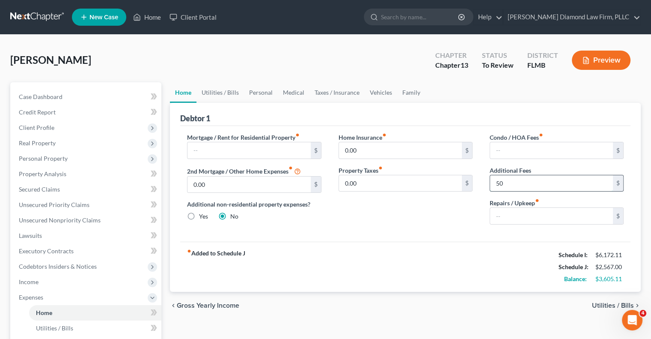
click at [509, 177] on input "50" at bounding box center [551, 183] width 123 height 16
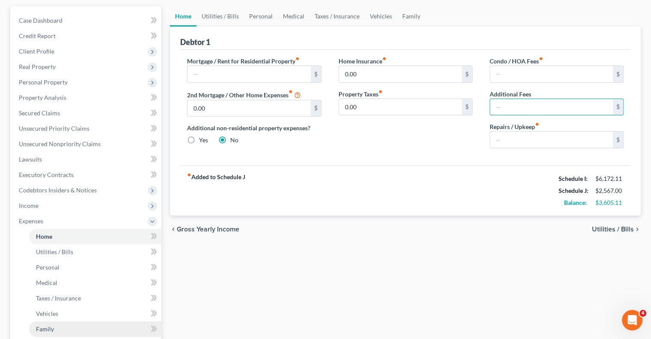
scroll to position [86, 0]
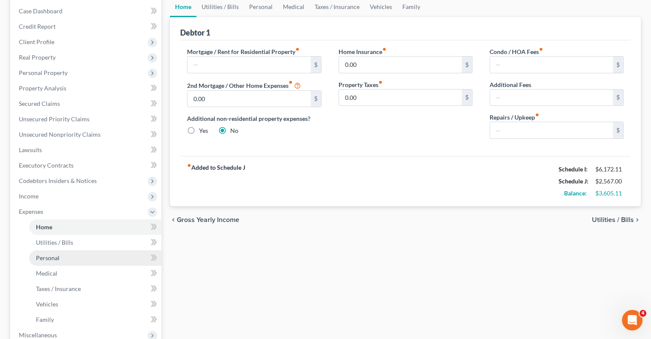
click at [55, 258] on span "Personal" at bounding box center [48, 257] width 24 height 7
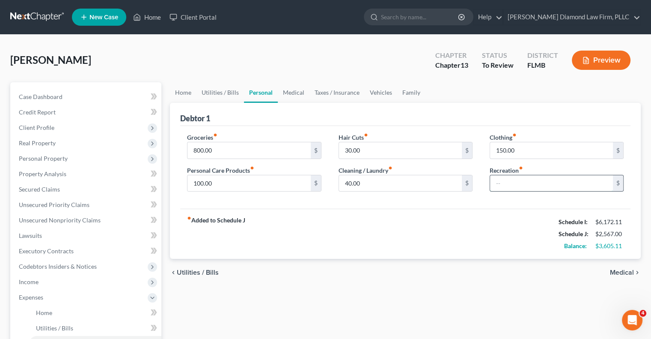
click at [507, 178] on input "text" at bounding box center [551, 183] width 123 height 16
type input "100"
click at [57, 325] on span "Utilities / Bills" at bounding box center [54, 327] width 37 height 7
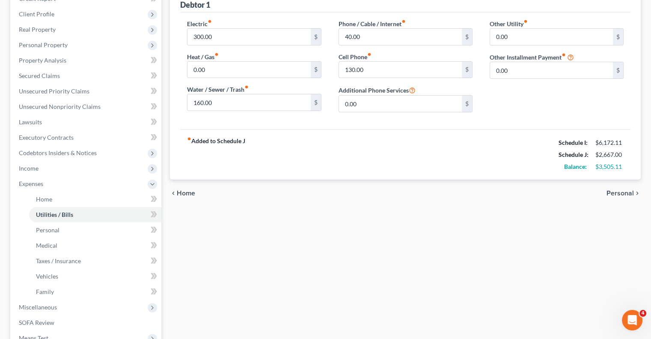
scroll to position [128, 0]
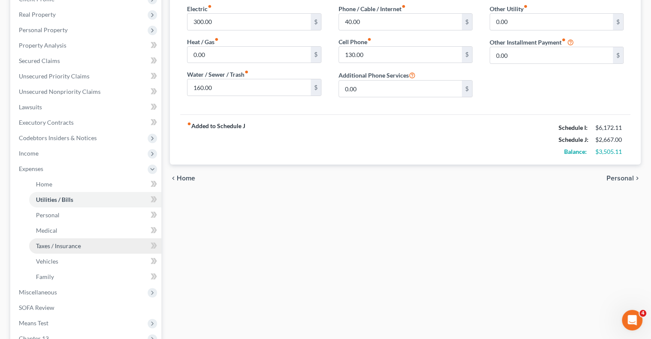
click at [62, 249] on span "Taxes / Insurance" at bounding box center [58, 245] width 45 height 7
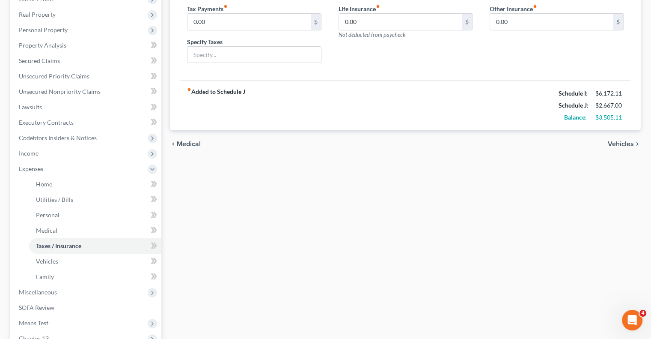
scroll to position [214, 0]
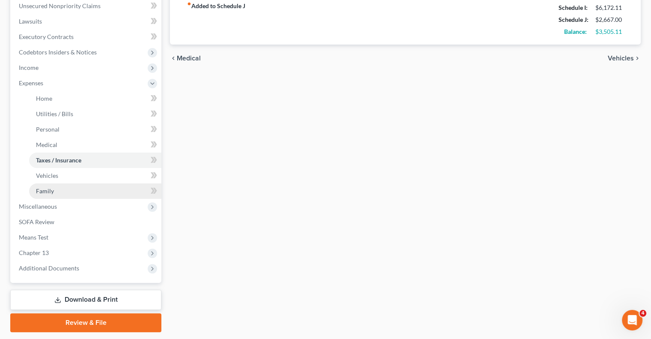
click at [42, 190] on span "Family" at bounding box center [45, 190] width 18 height 7
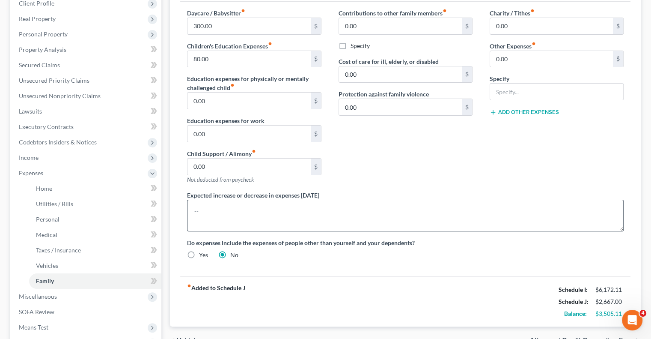
scroll to position [128, 0]
